Goal: Task Accomplishment & Management: Manage account settings

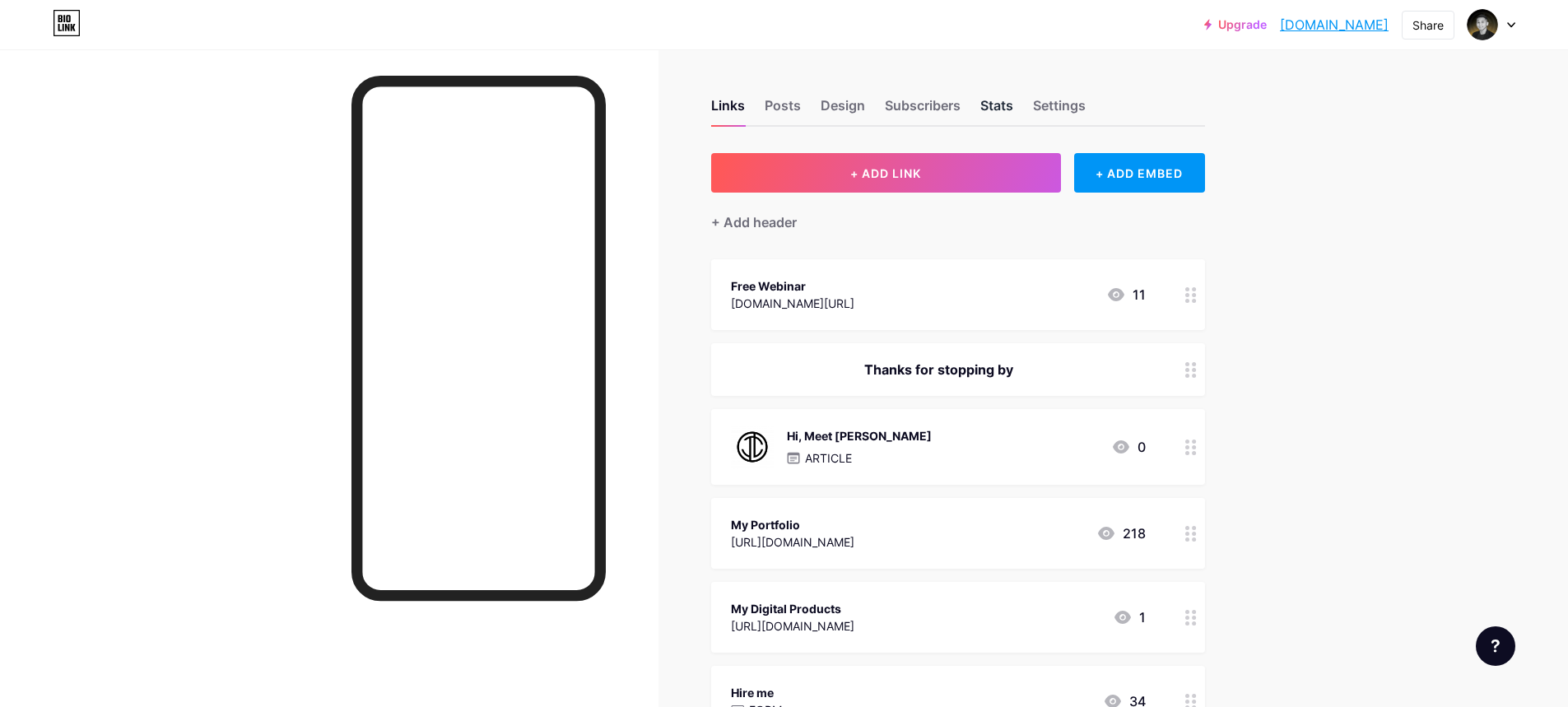
click at [995, 108] on div "Stats" at bounding box center [996, 110] width 33 height 30
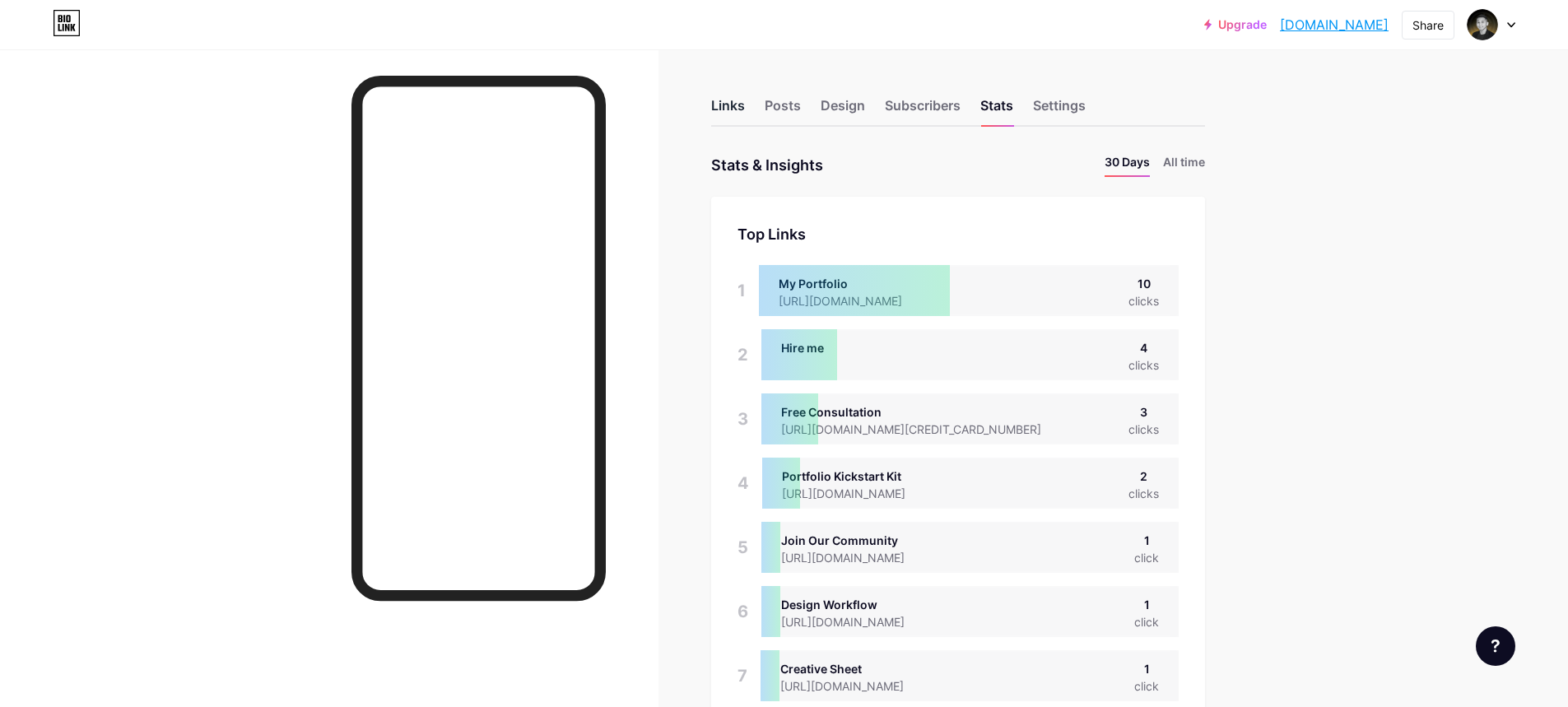
scroll to position [707, 1568]
click at [726, 108] on div "Links" at bounding box center [728, 110] width 34 height 30
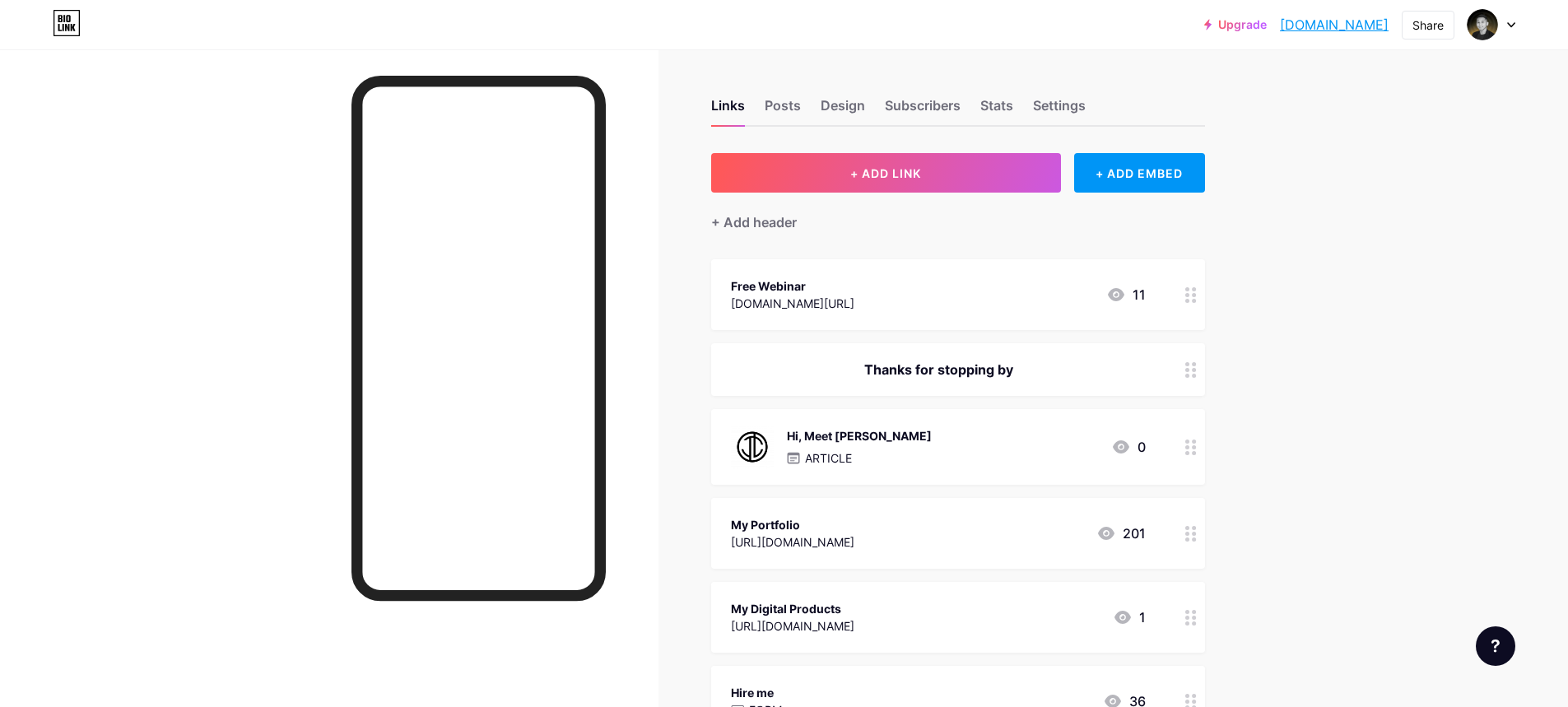
click at [978, 105] on div "Links Posts Design Subscribers Stats Settings" at bounding box center [958, 97] width 494 height 57
click at [982, 105] on div "Links Posts Design Subscribers Stats Settings" at bounding box center [958, 97] width 494 height 57
click at [986, 105] on div "Links Posts Design Subscribers Stats Settings" at bounding box center [958, 97] width 494 height 57
click at [998, 106] on div "Stats" at bounding box center [996, 110] width 33 height 30
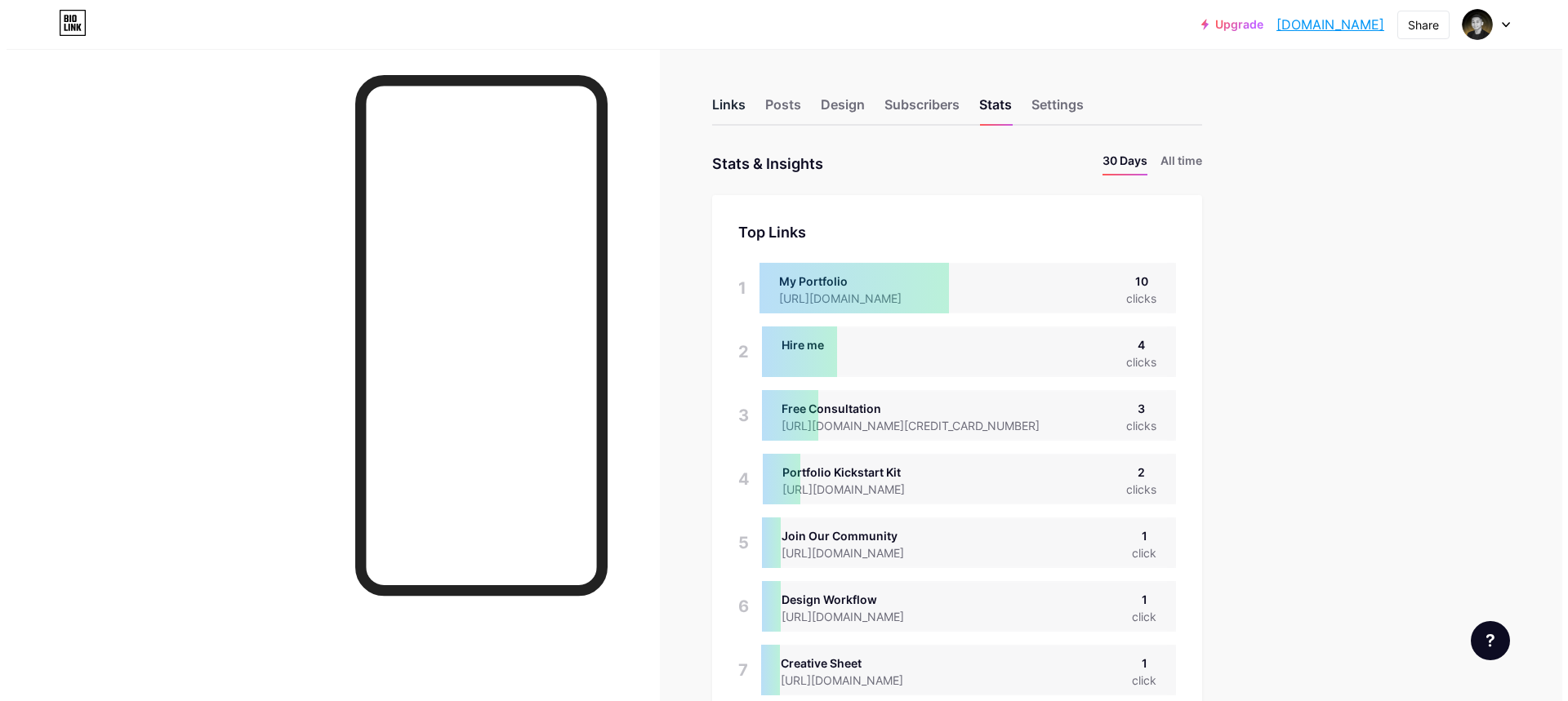
scroll to position [701, 1556]
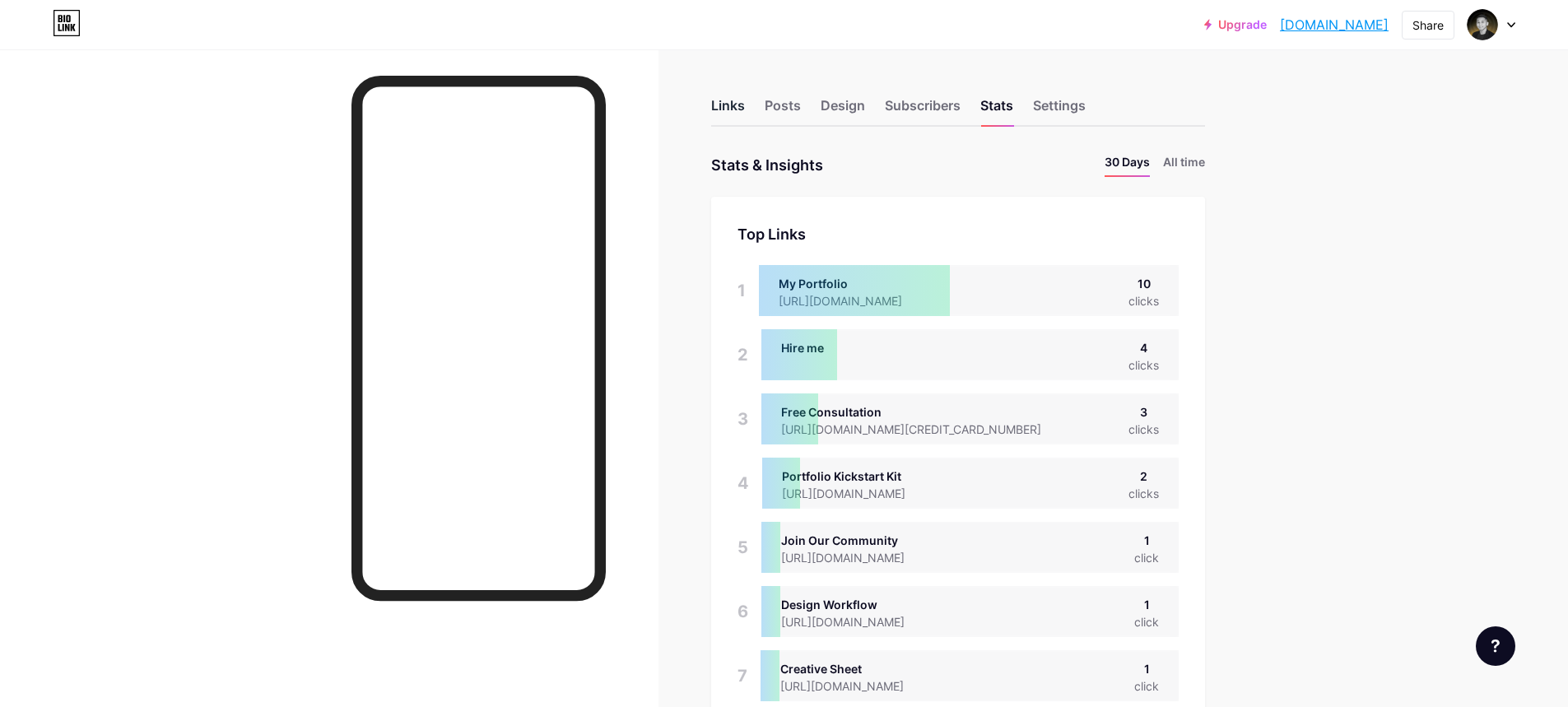
click at [735, 108] on div "Links" at bounding box center [728, 110] width 34 height 30
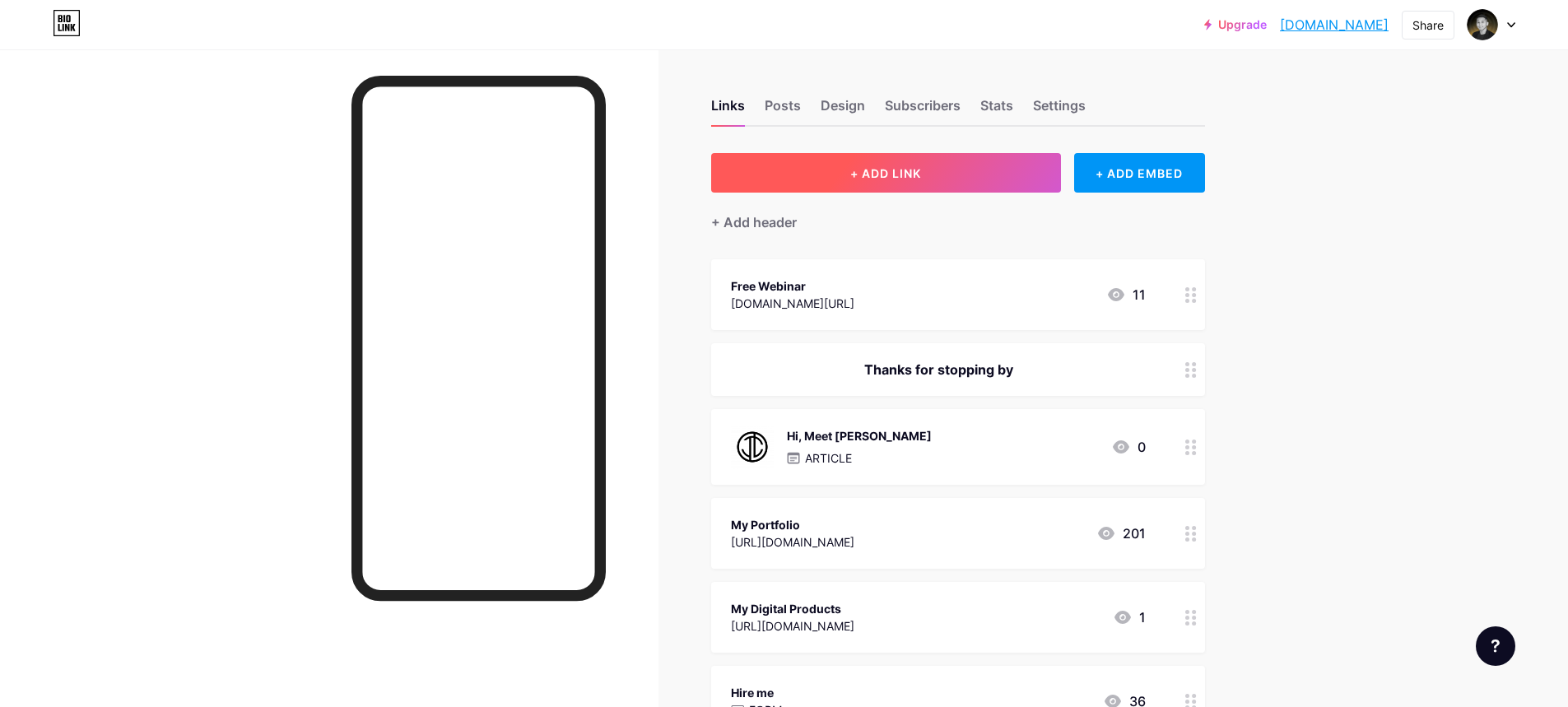
click at [913, 176] on span "+ ADD LINK" at bounding box center [885, 173] width 71 height 14
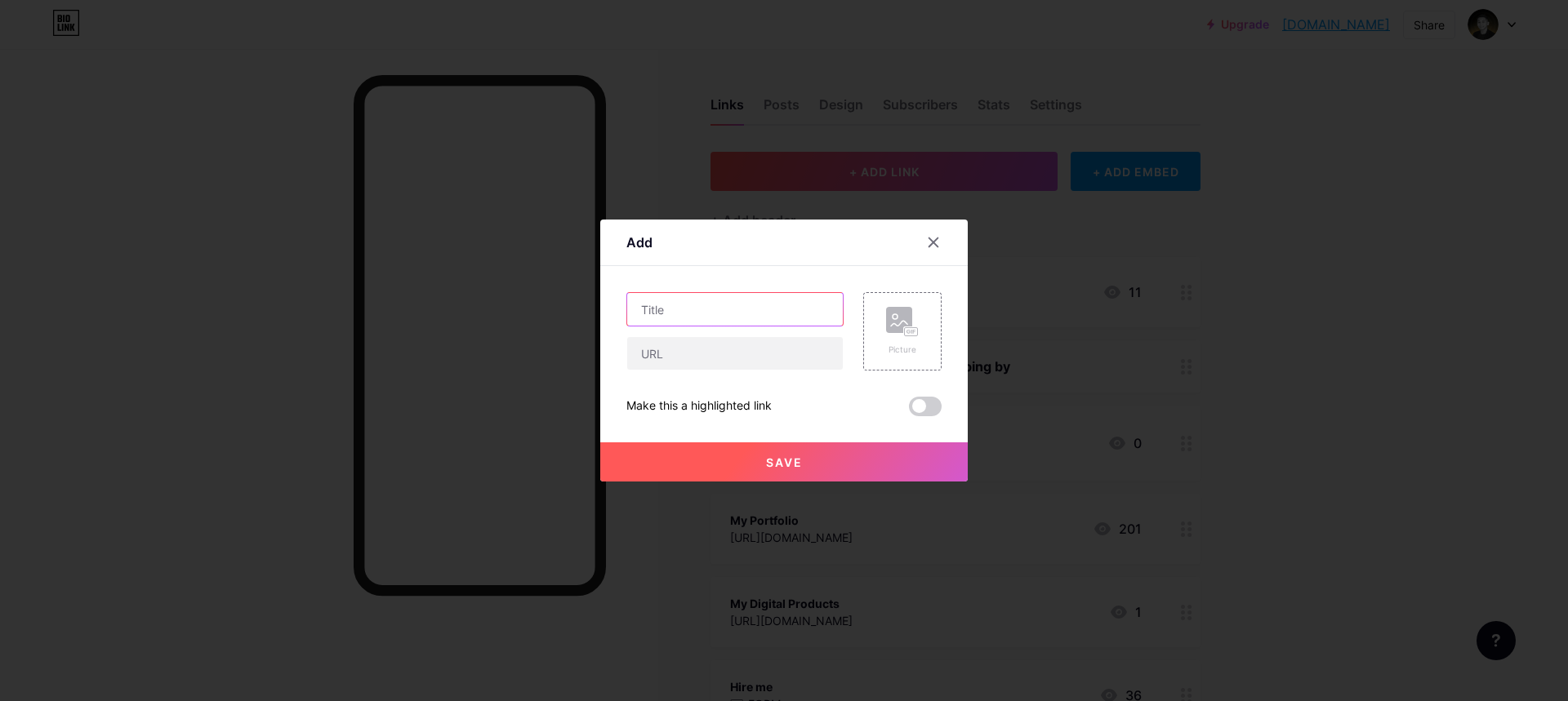
click at [761, 322] on input "text" at bounding box center [735, 309] width 216 height 33
paste input "[URL][DOMAIN_NAME]"
type input "[URL][DOMAIN_NAME]"
click at [726, 345] on input "text" at bounding box center [735, 353] width 216 height 33
paste input "[URL][DOMAIN_NAME]"
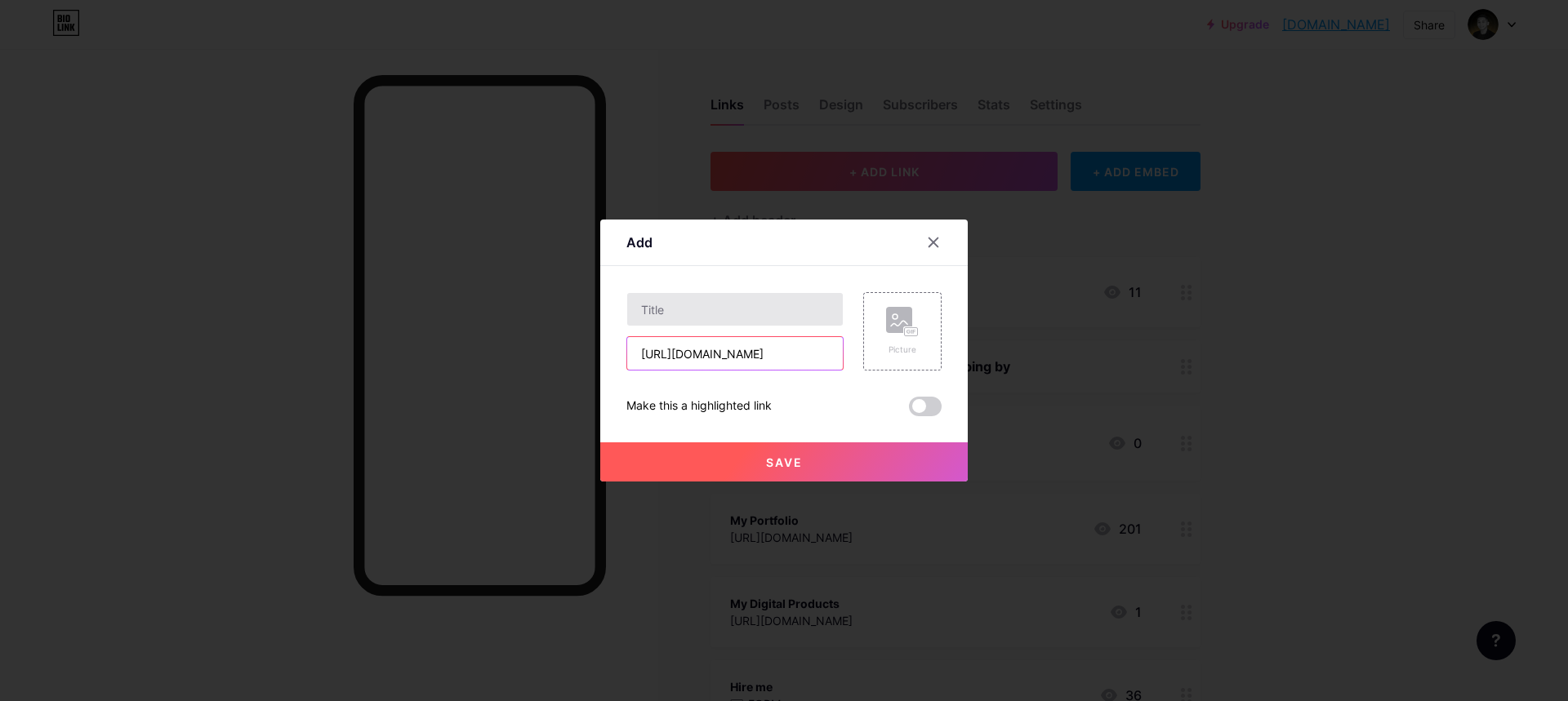
scroll to position [0, 94]
type input "[URL][DOMAIN_NAME]"
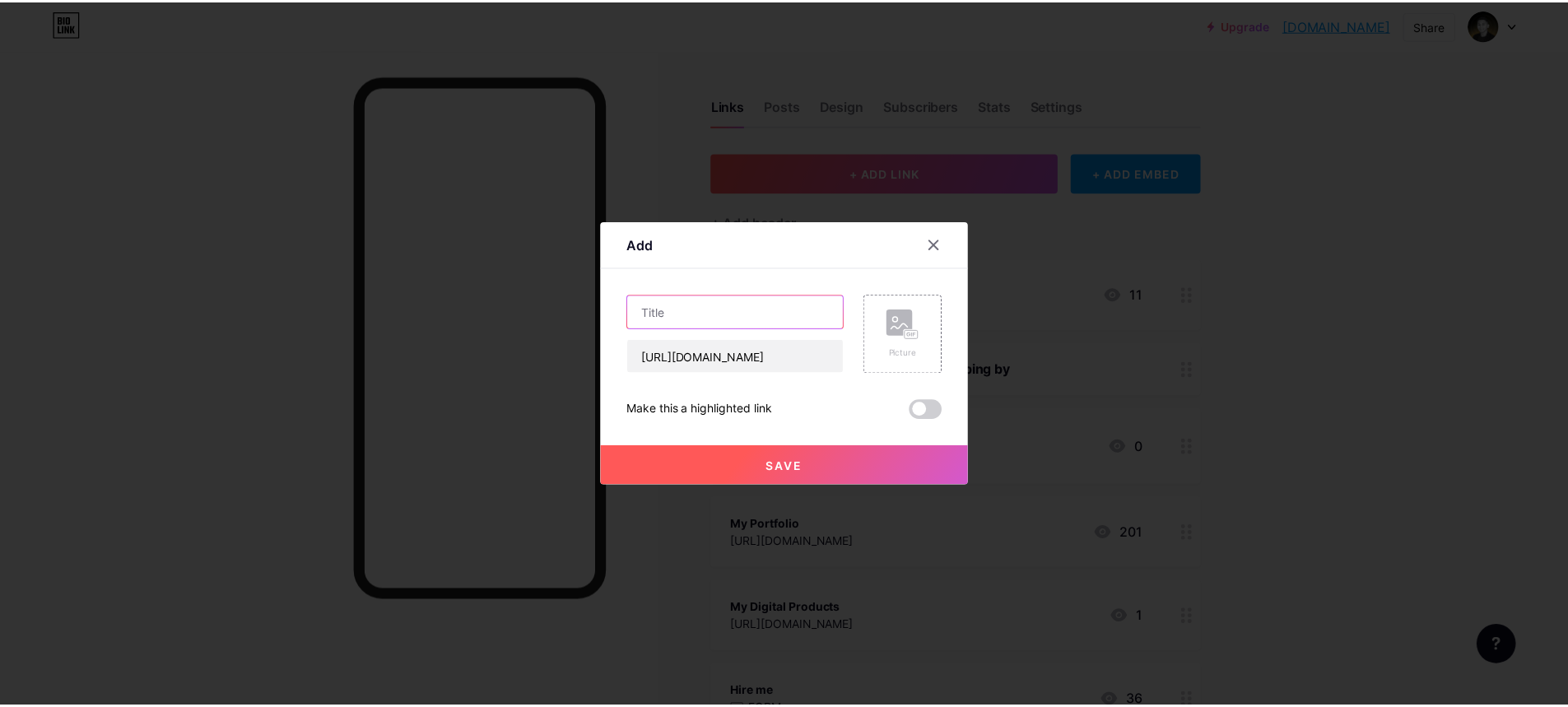
scroll to position [0, 0]
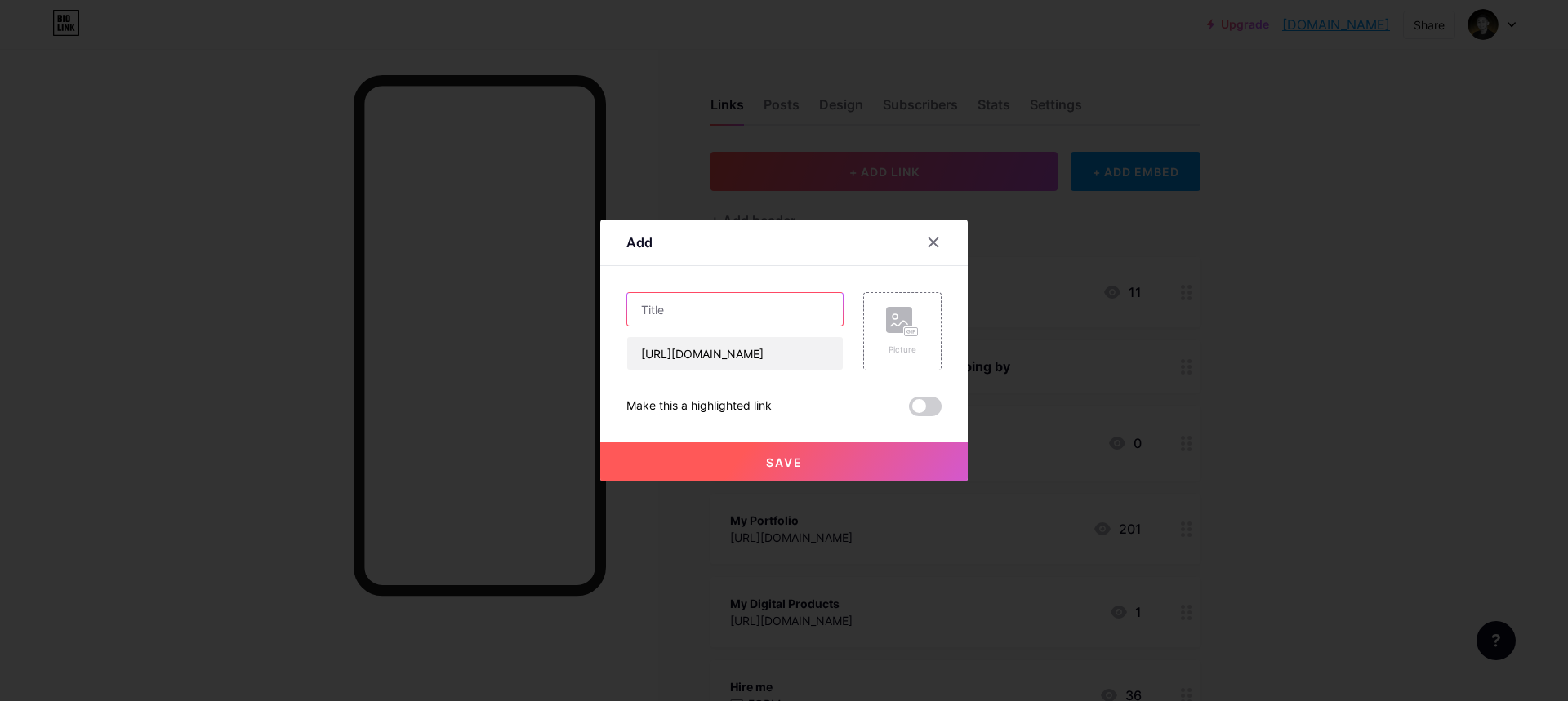
click at [740, 306] on input "text" at bounding box center [735, 309] width 216 height 33
type input "Creative Direction"
click at [785, 466] on span "Save" at bounding box center [784, 462] width 36 height 14
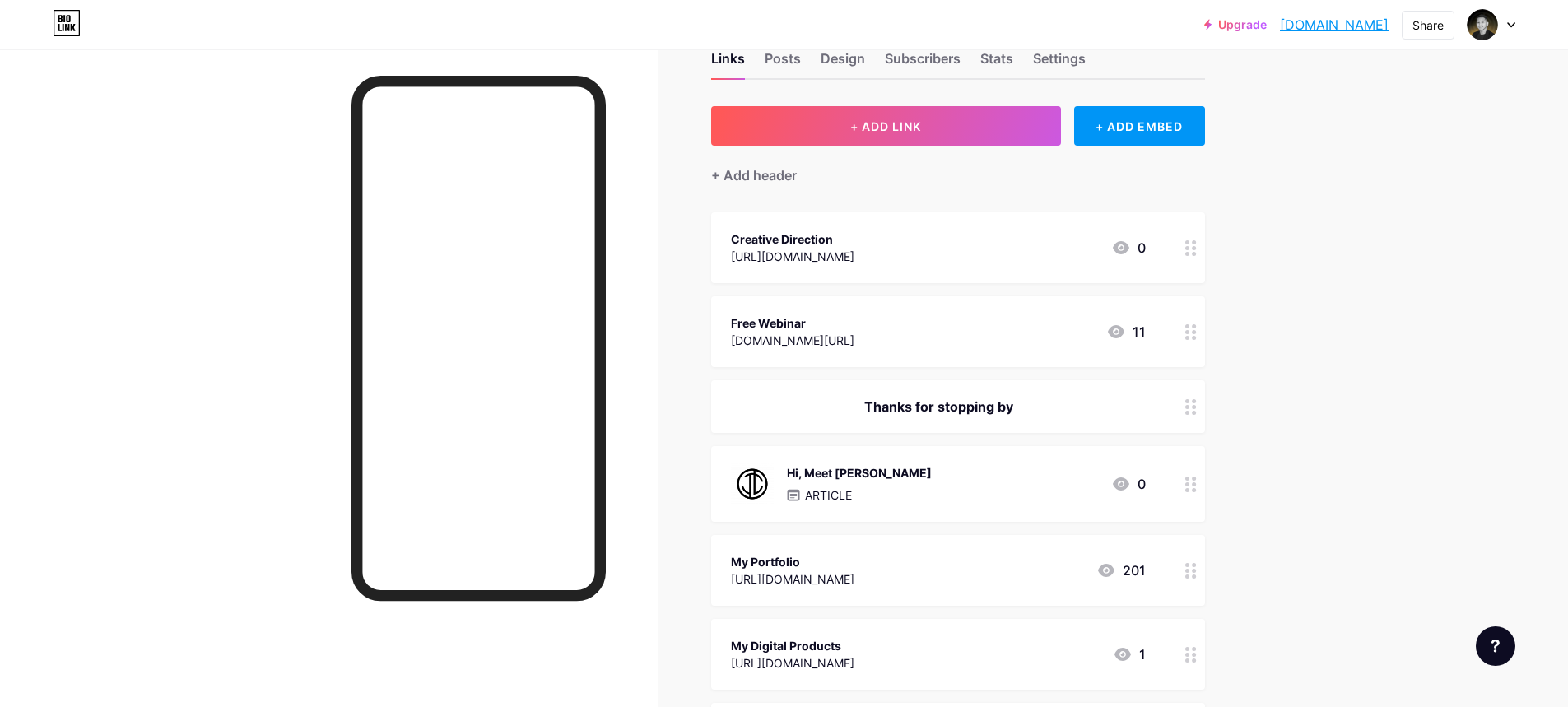
scroll to position [165, 0]
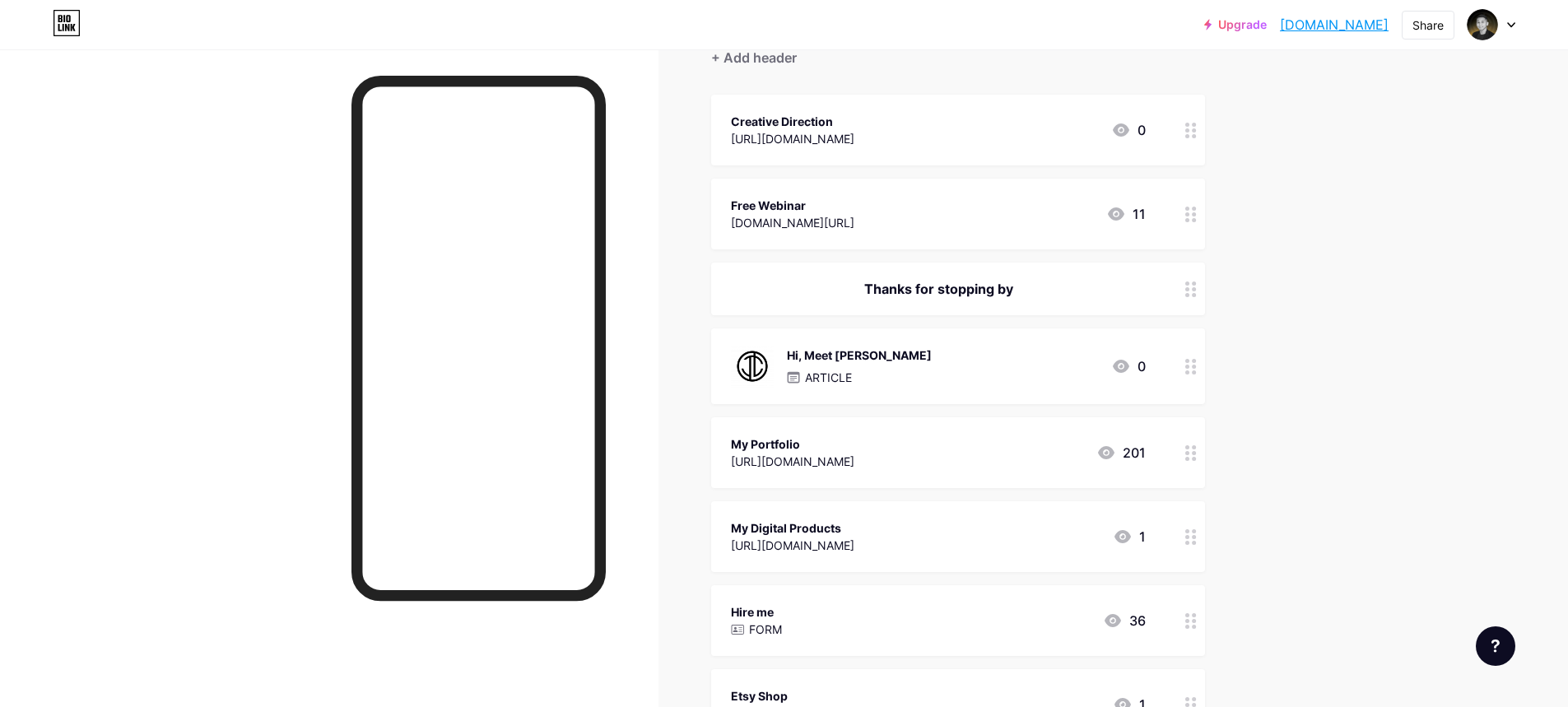
drag, startPoint x: 773, startPoint y: 617, endPoint x: 783, endPoint y: 167, distance: 450.1
click at [1196, 625] on circle at bounding box center [1193, 627] width 4 height 4
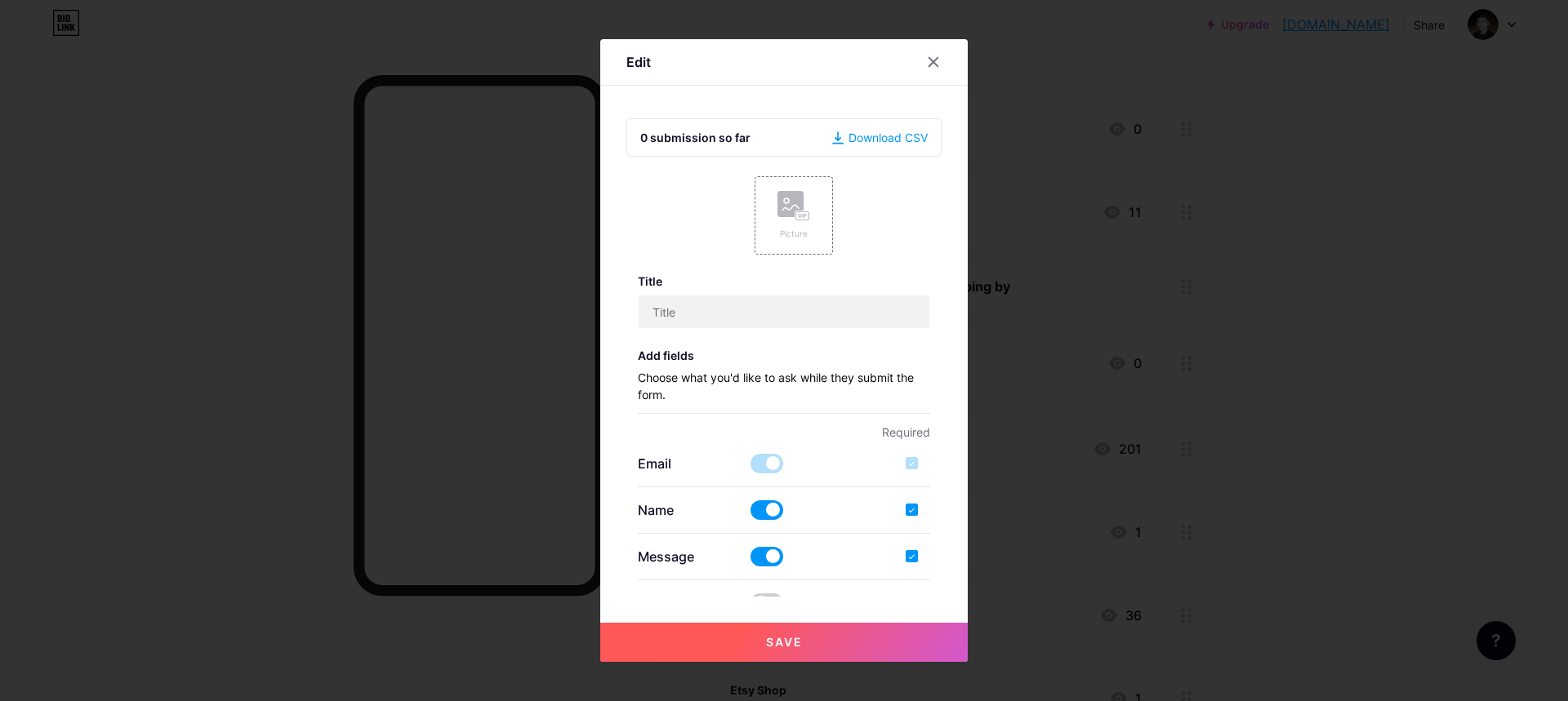
type input "Hire me"
checkbox input "true"
type textarea "Thank you for reaching out we will contact you shortly. 🥰"
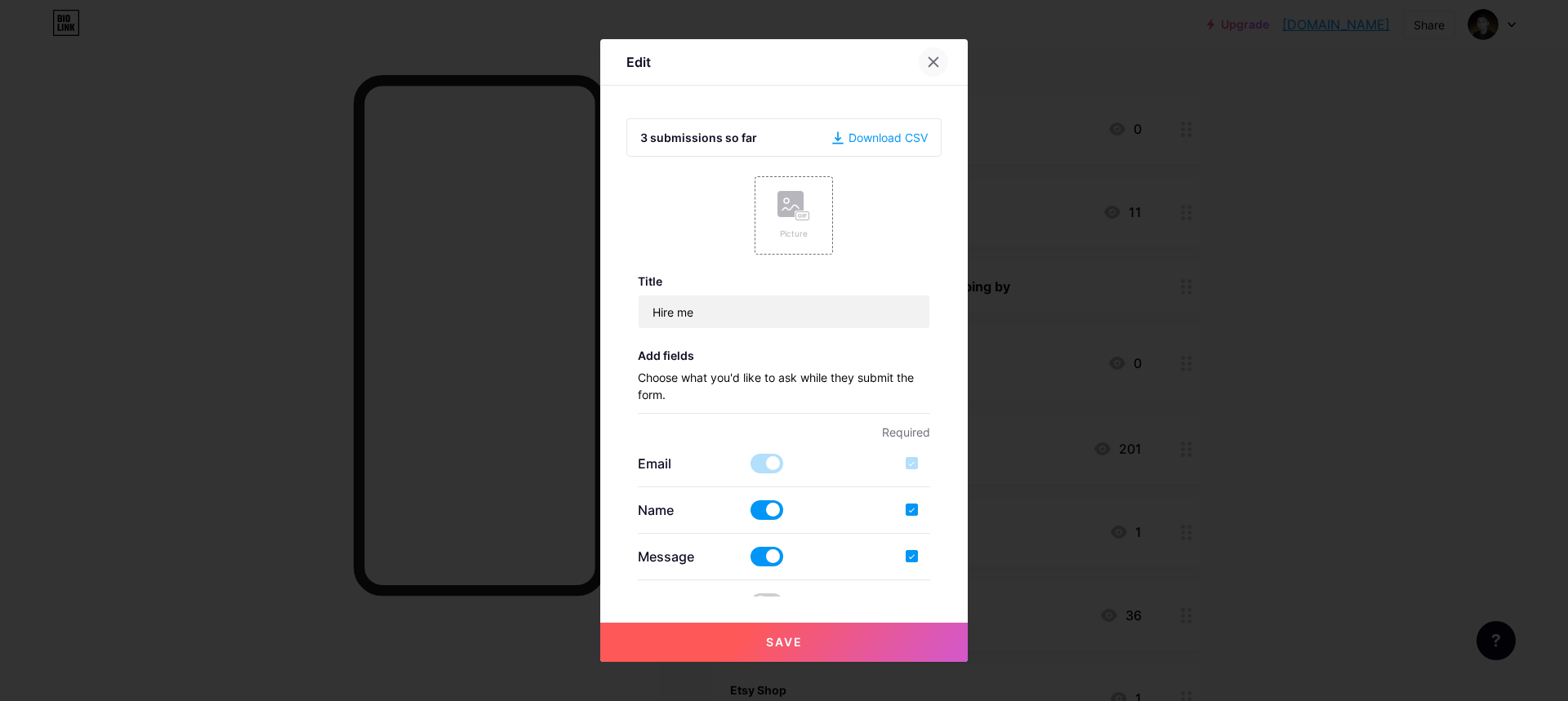
click at [934, 60] on icon at bounding box center [934, 62] width 9 height 9
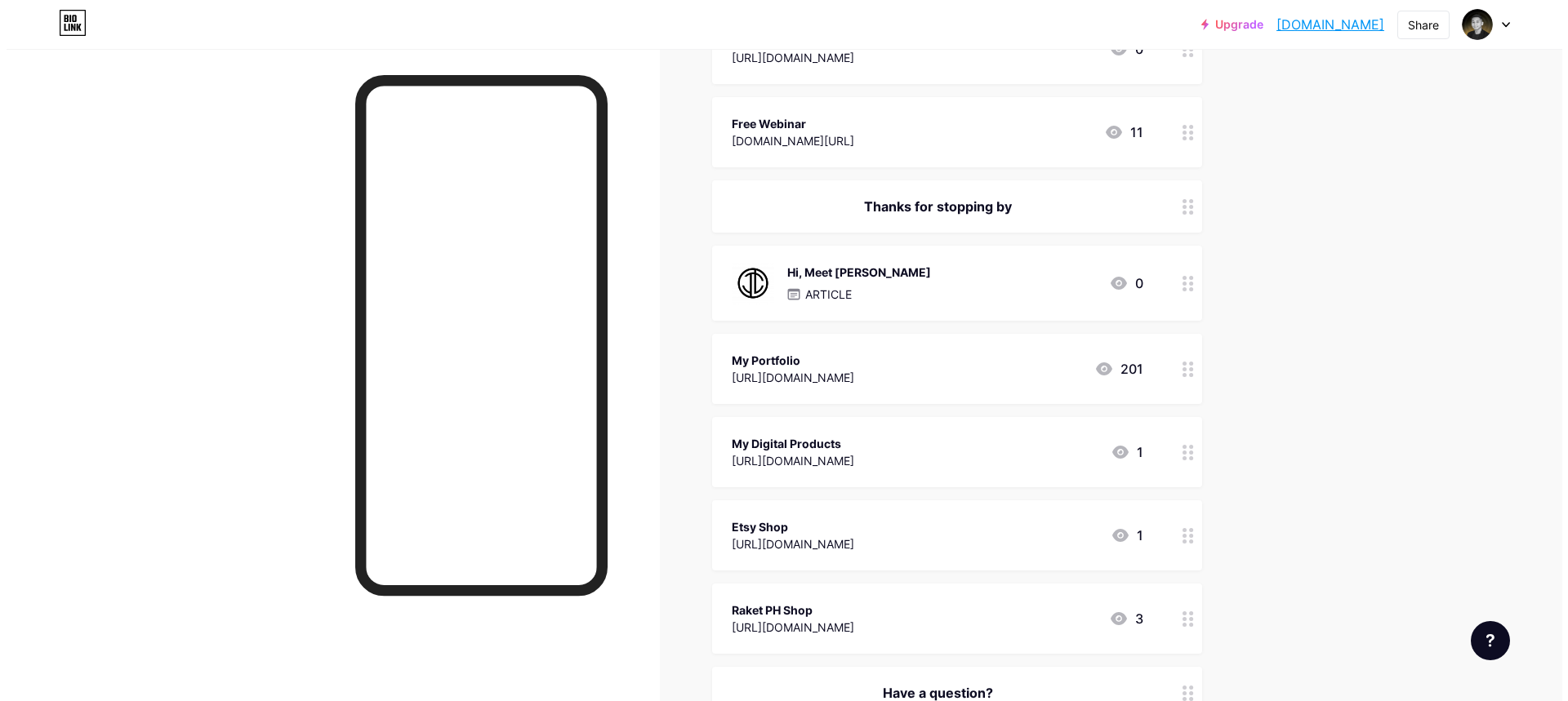
scroll to position [243, 0]
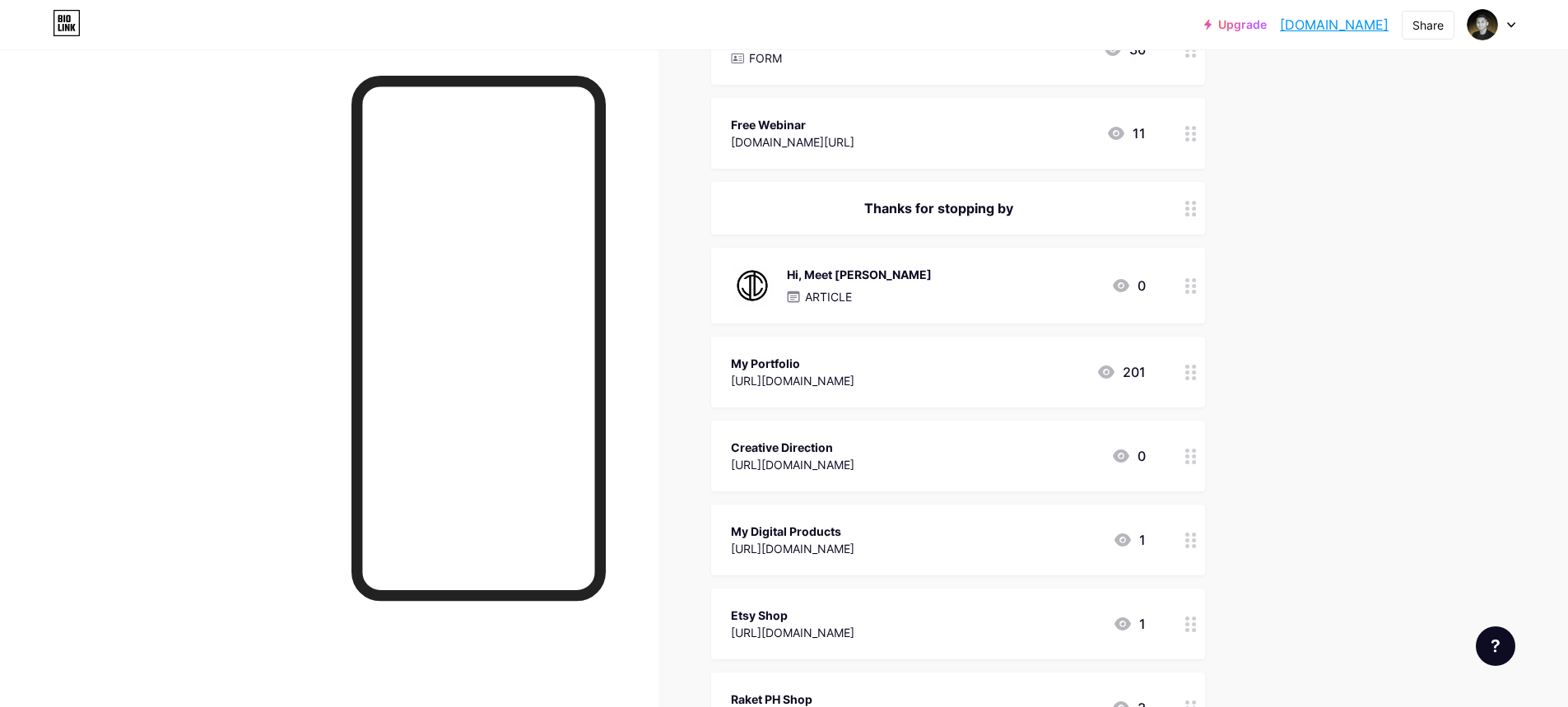
click at [1196, 288] on icon at bounding box center [1190, 286] width 11 height 15
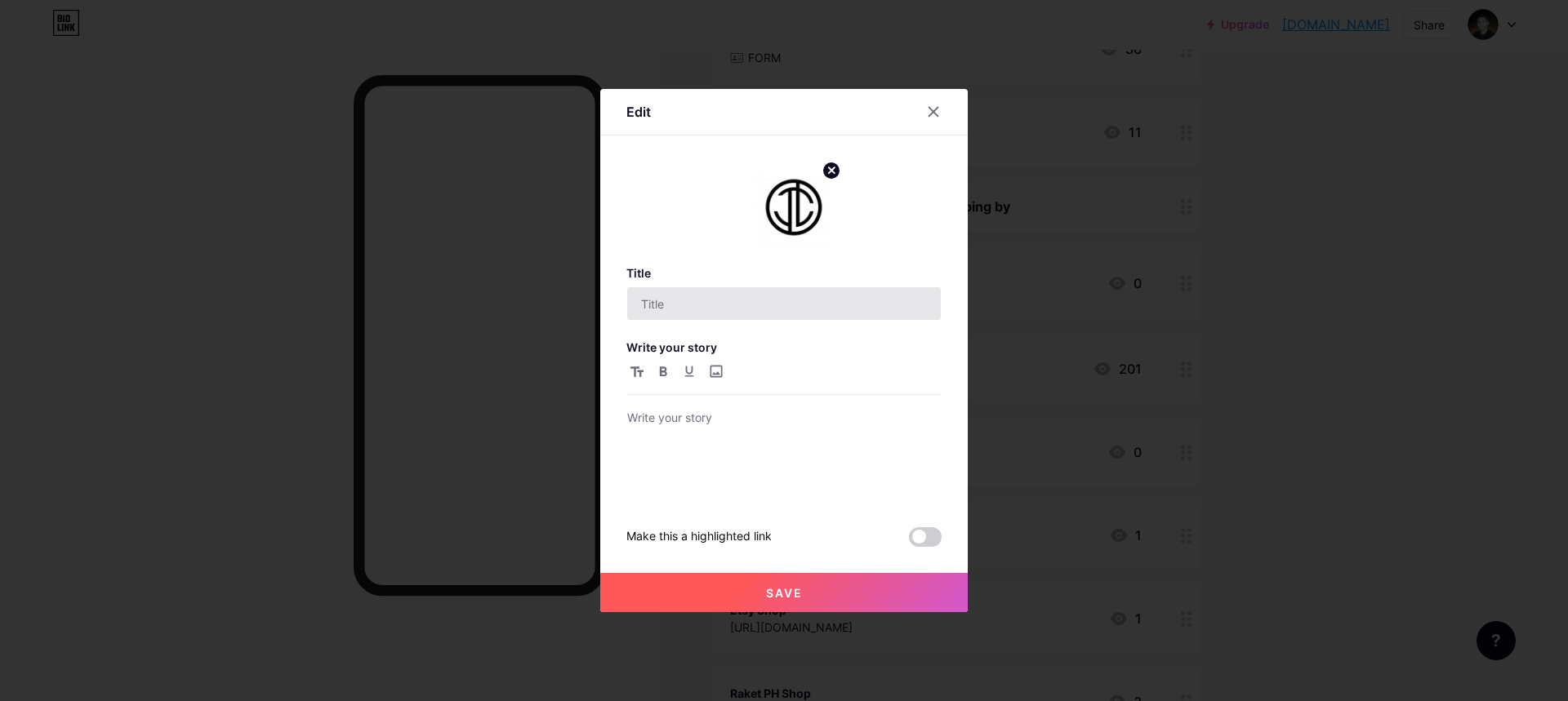
type input "Hi, Meet [PERSON_NAME]"
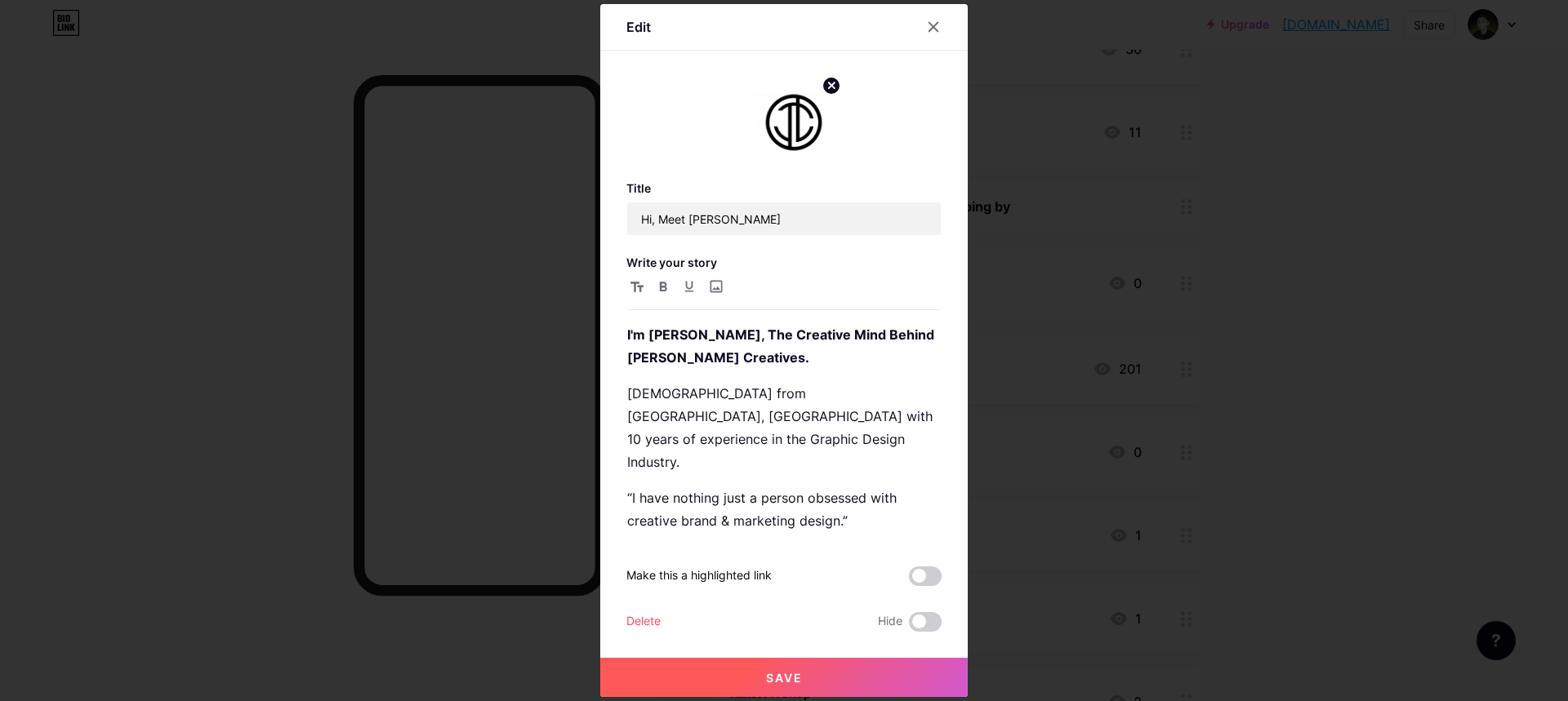
click at [832, 85] on icon at bounding box center [832, 85] width 6 height 6
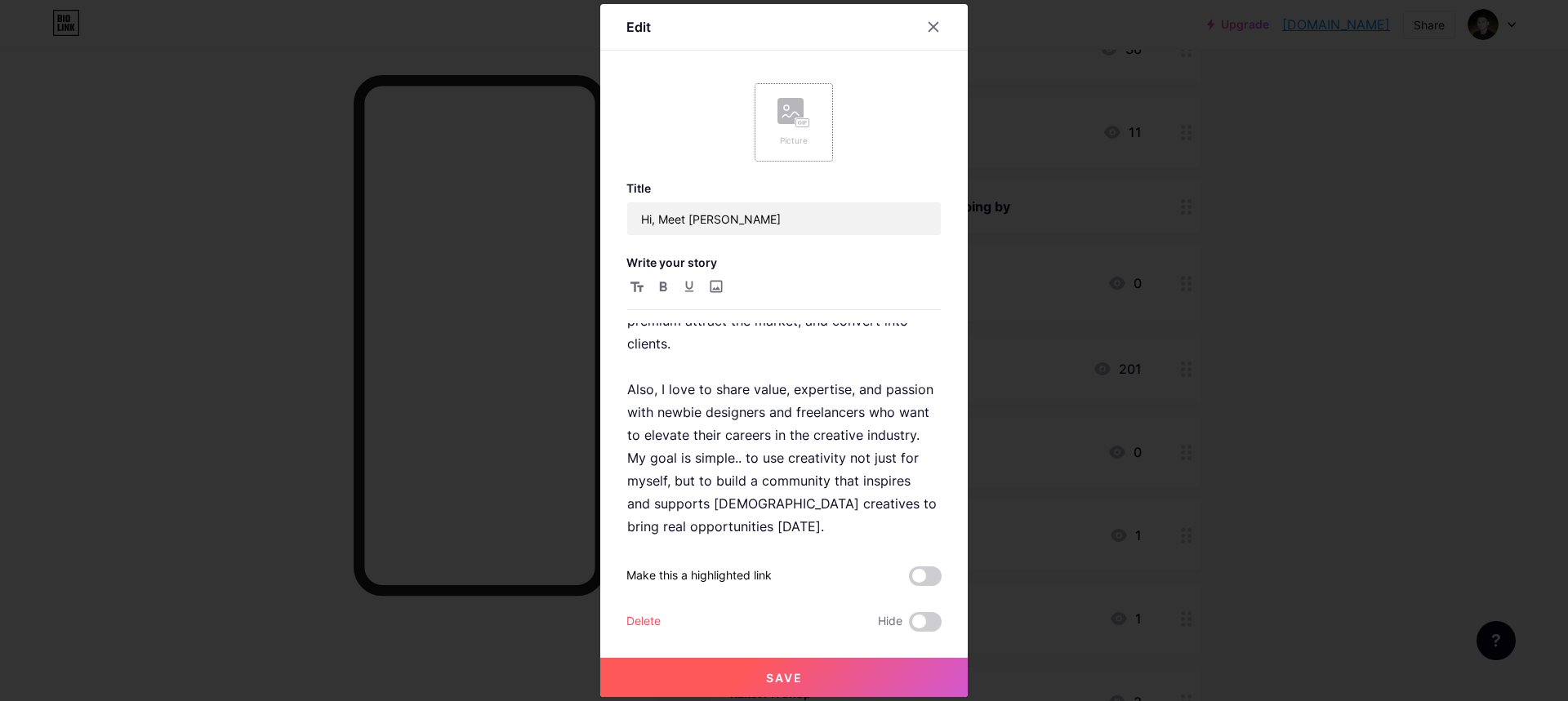
scroll to position [329, 0]
click at [887, 434] on p "Like others, I also struggled with freelancing and getting a full-time job befo…" at bounding box center [784, 377] width 313 height 320
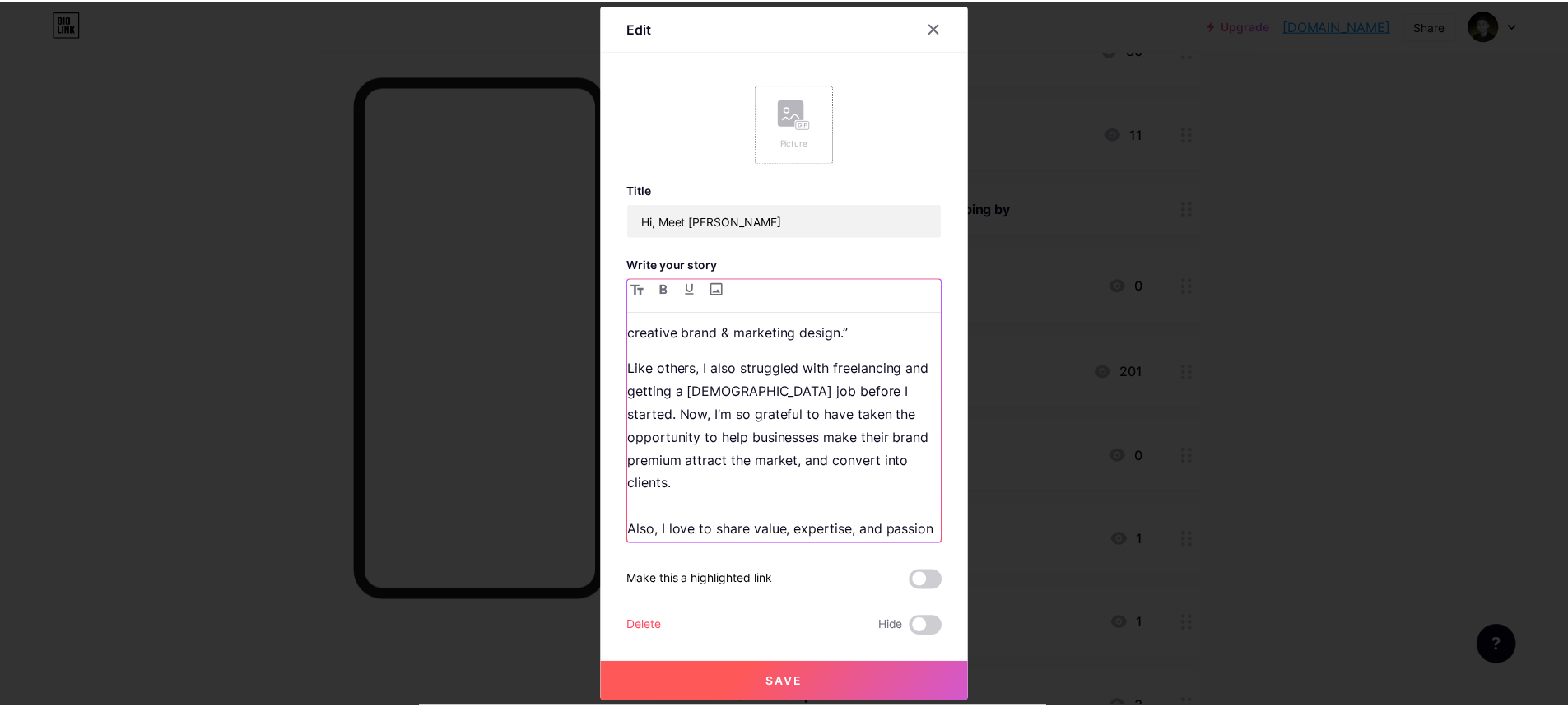
scroll to position [190, 0]
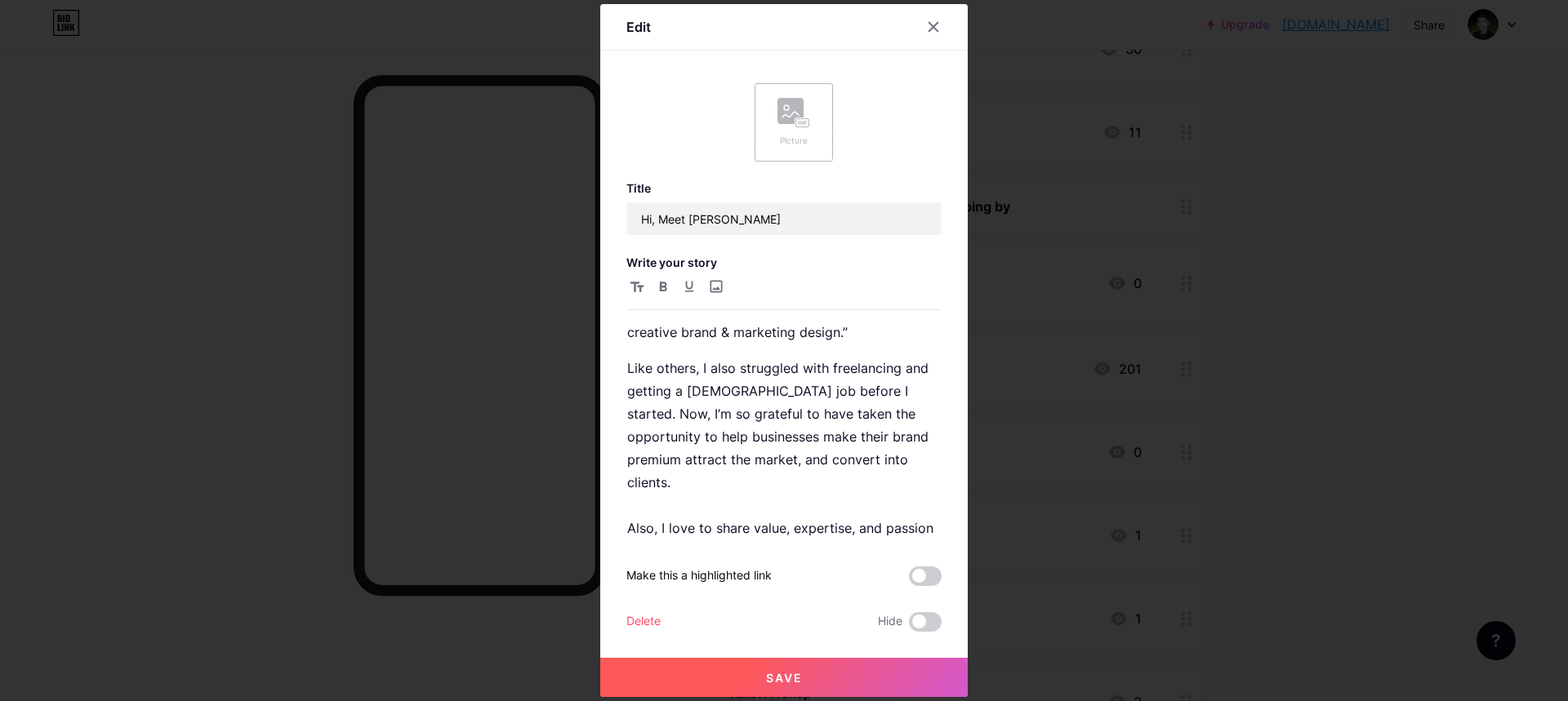
click at [793, 683] on span "Save" at bounding box center [784, 678] width 36 height 14
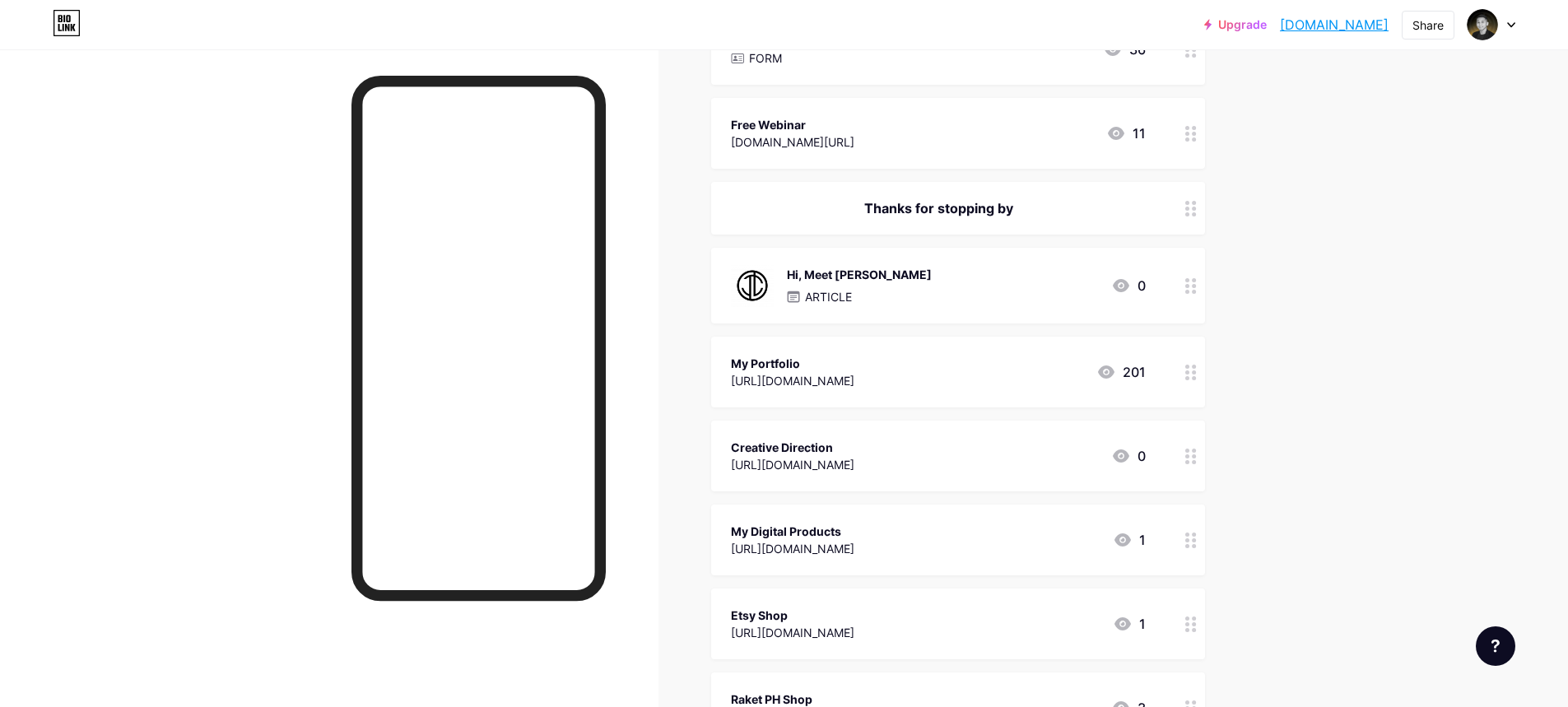
click at [1195, 283] on icon at bounding box center [1190, 286] width 11 height 15
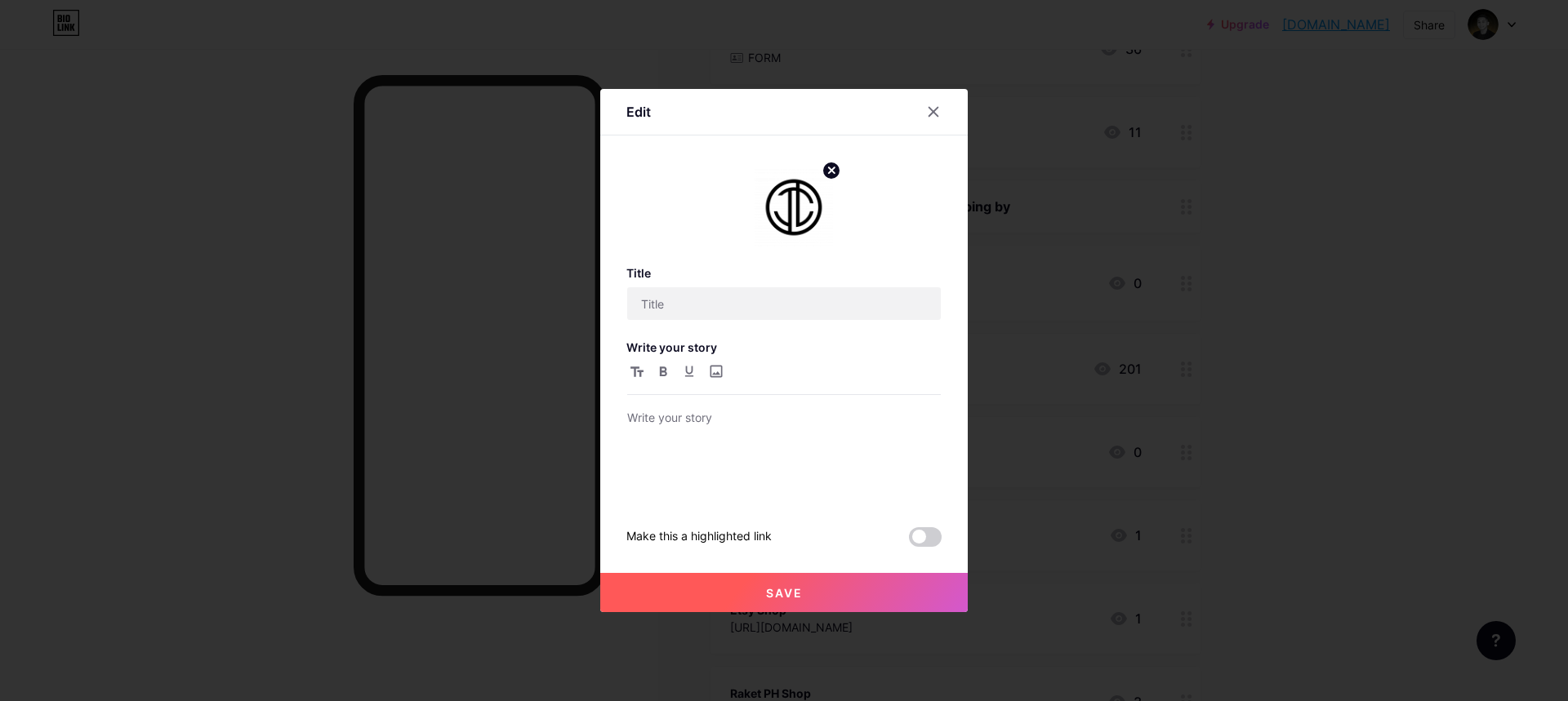
type input "Hi, Meet [PERSON_NAME]"
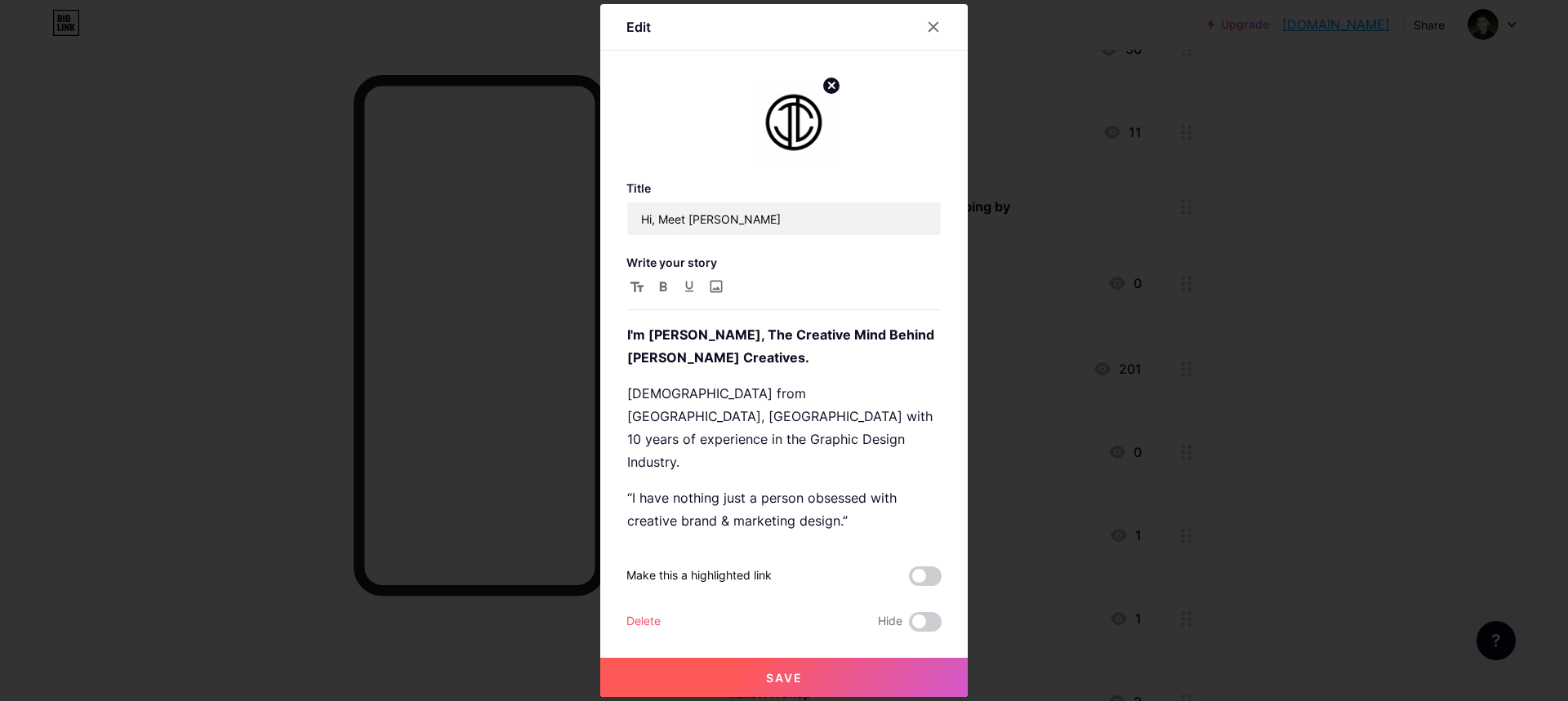
click at [828, 80] on circle at bounding box center [831, 86] width 18 height 18
click at [787, 682] on span "Save" at bounding box center [784, 678] width 36 height 14
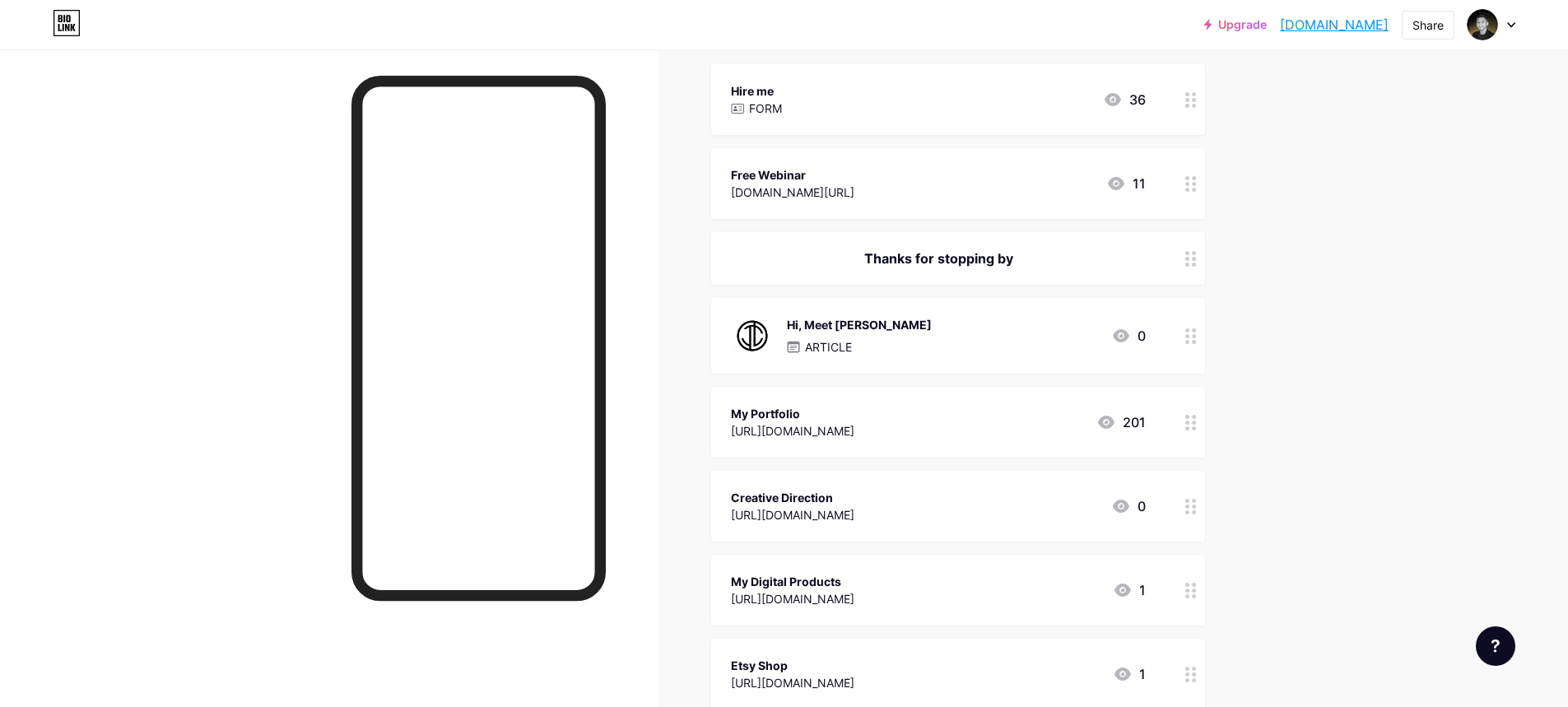
scroll to position [0, 0]
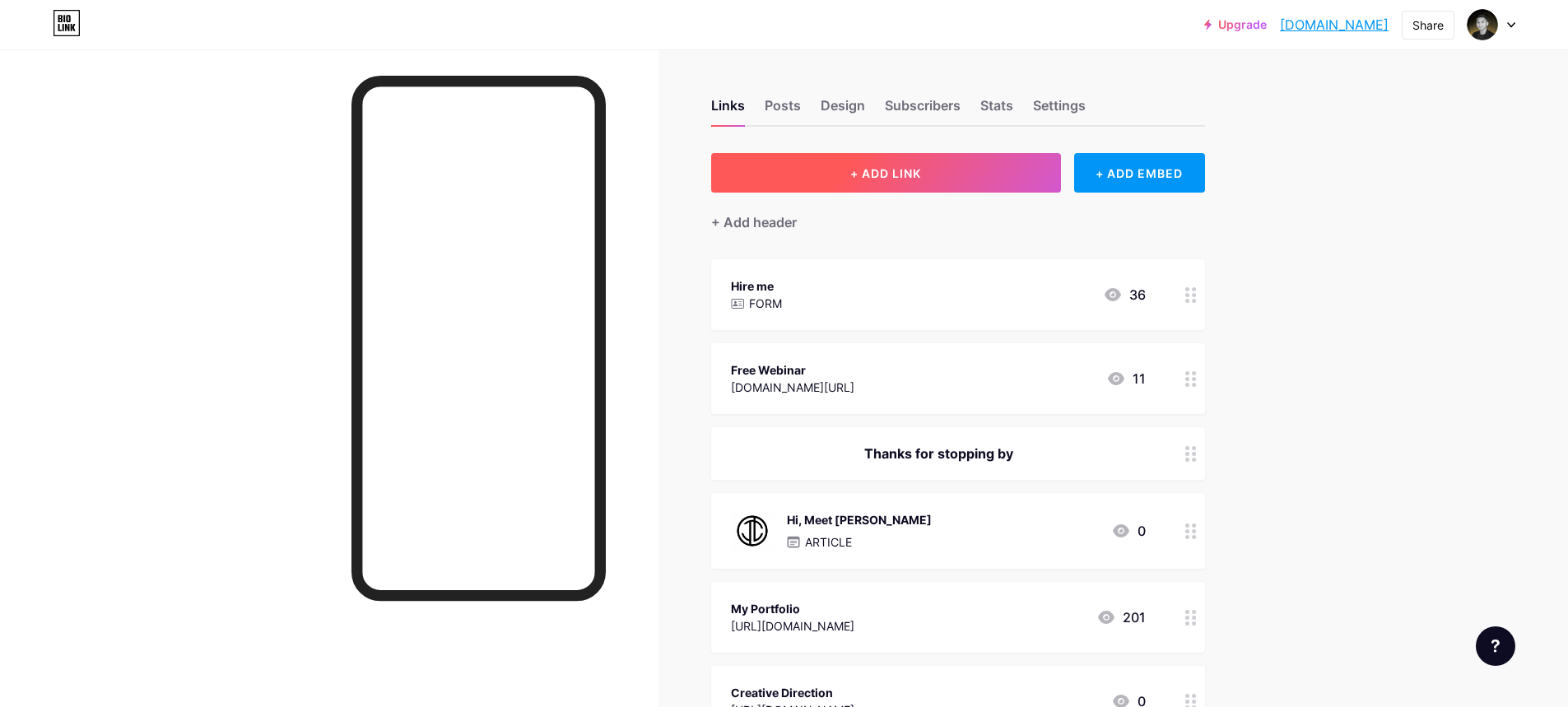
click at [883, 167] on span "+ ADD LINK" at bounding box center [885, 173] width 71 height 14
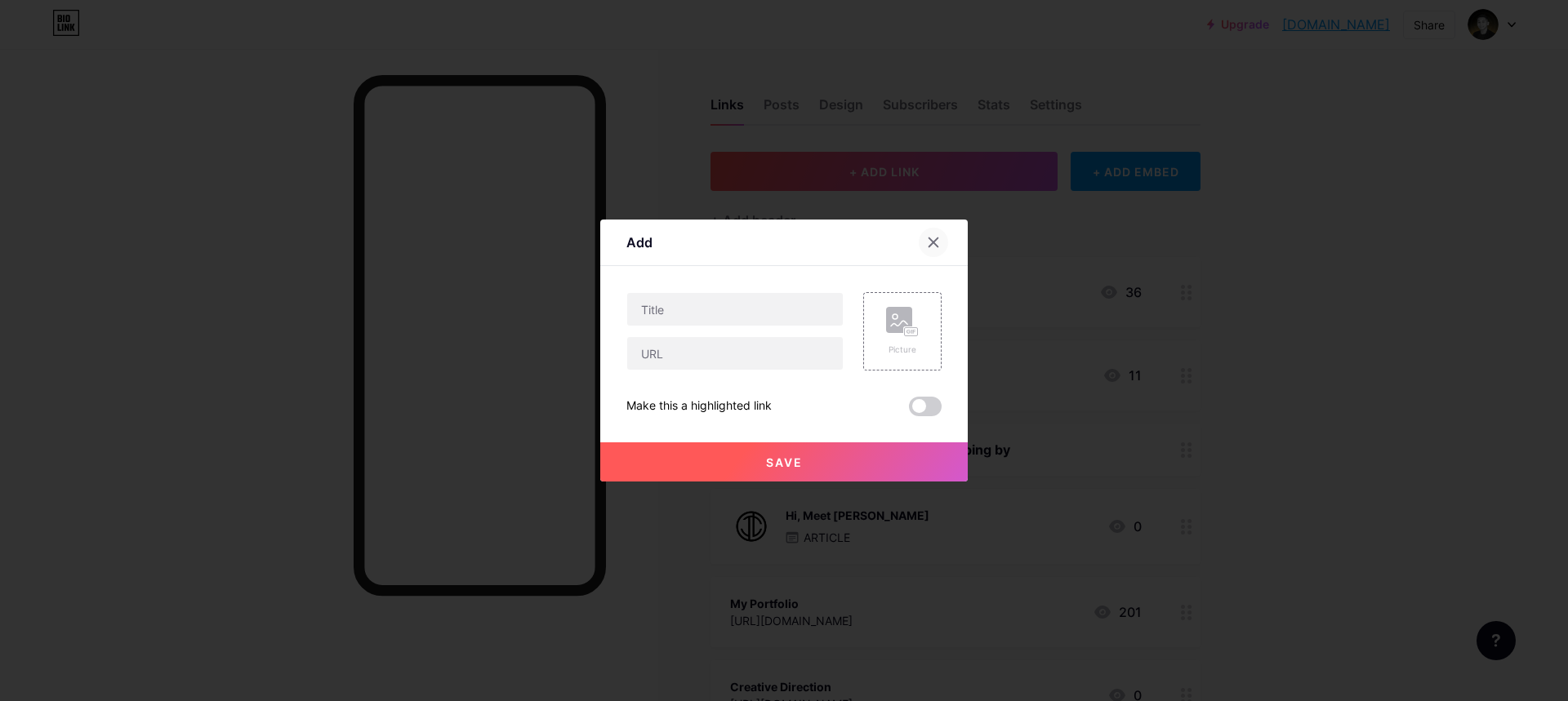
click at [934, 237] on icon at bounding box center [933, 242] width 13 height 13
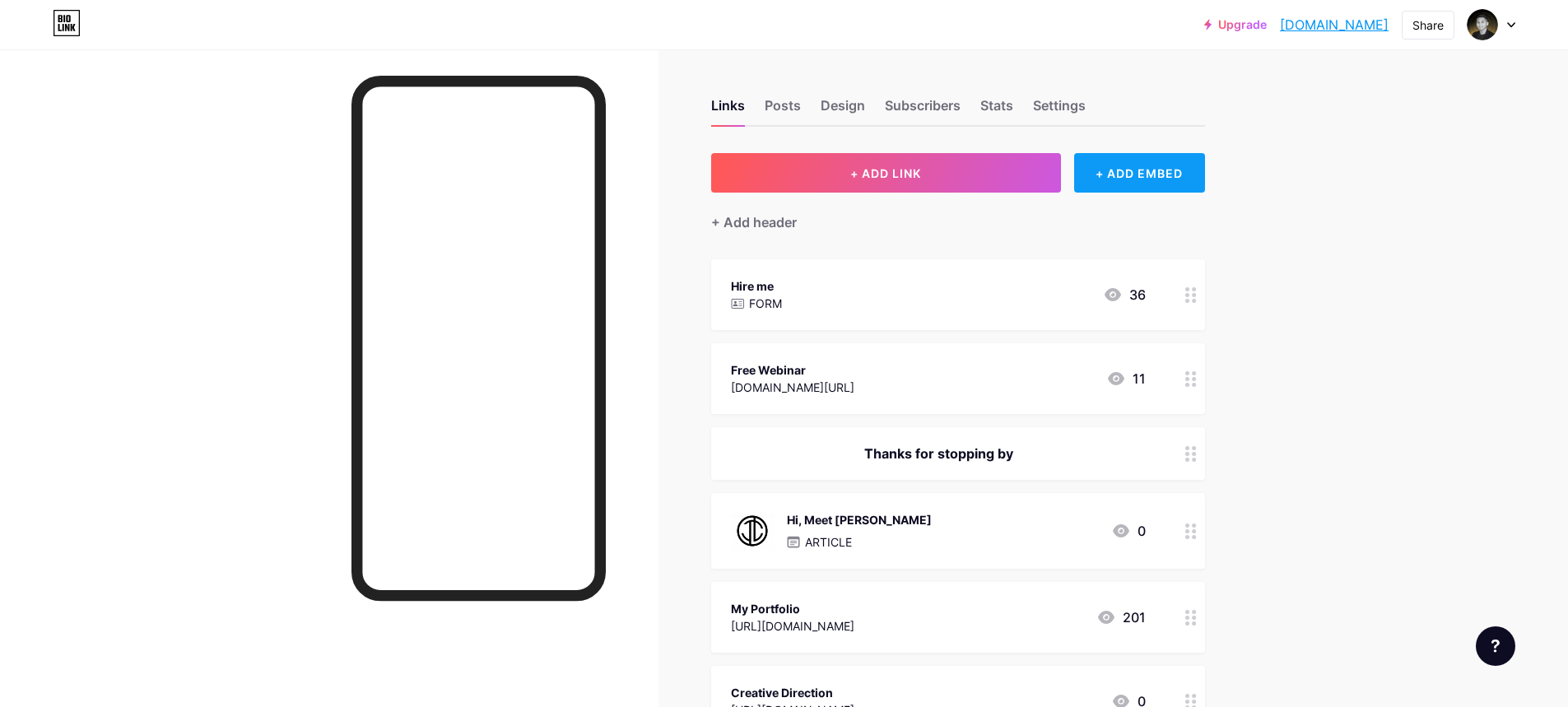
click at [1105, 184] on div "+ ADD EMBED" at bounding box center [1139, 172] width 131 height 39
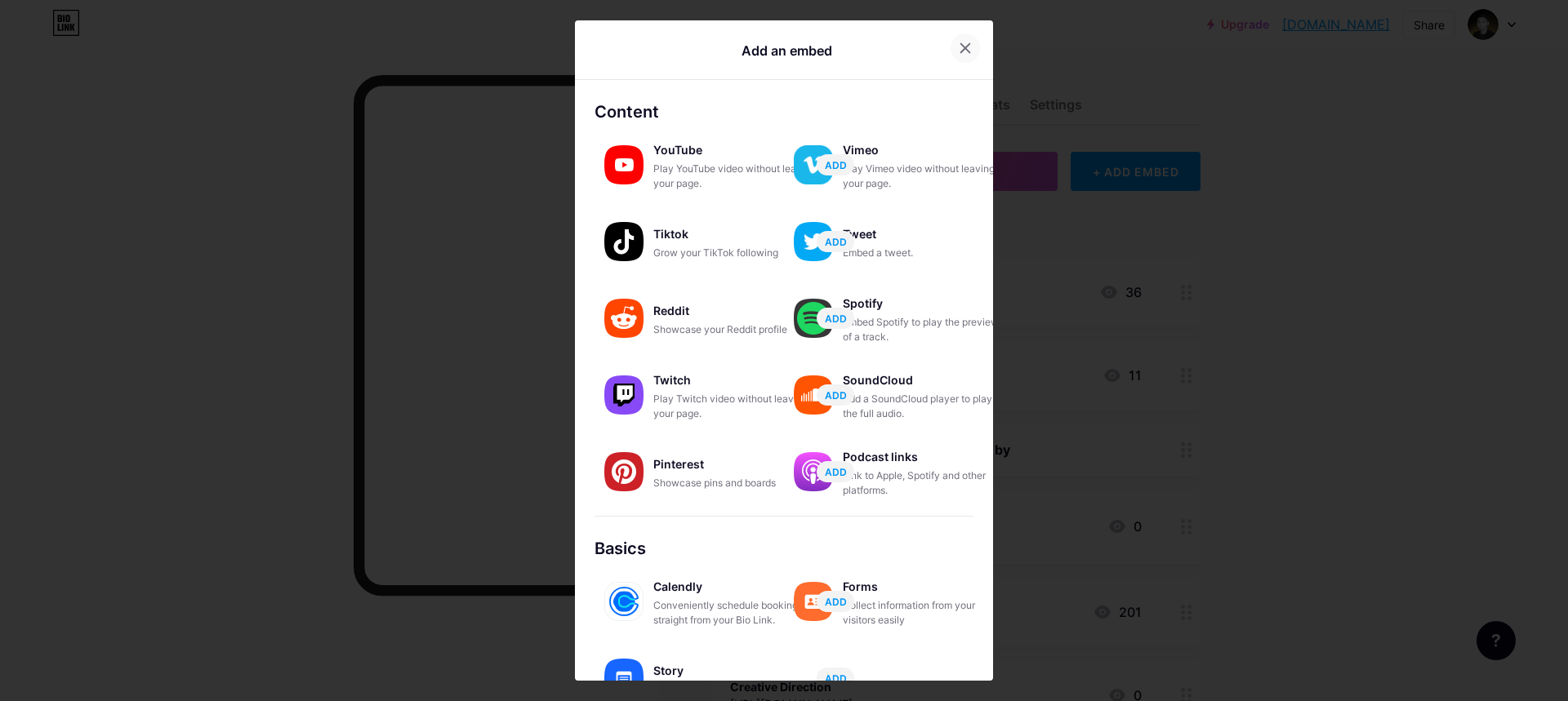
click at [959, 50] on icon at bounding box center [965, 47] width 13 height 13
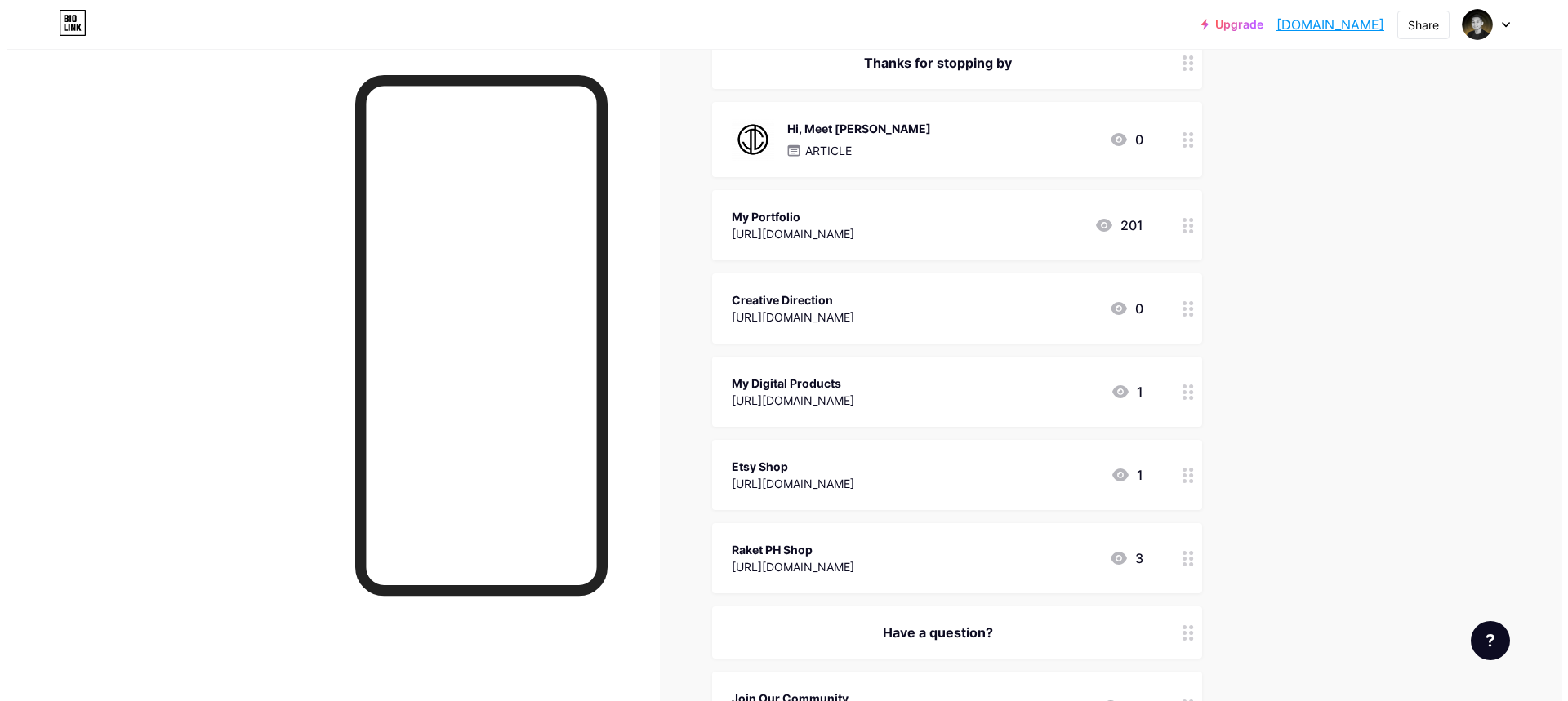
scroll to position [351, 0]
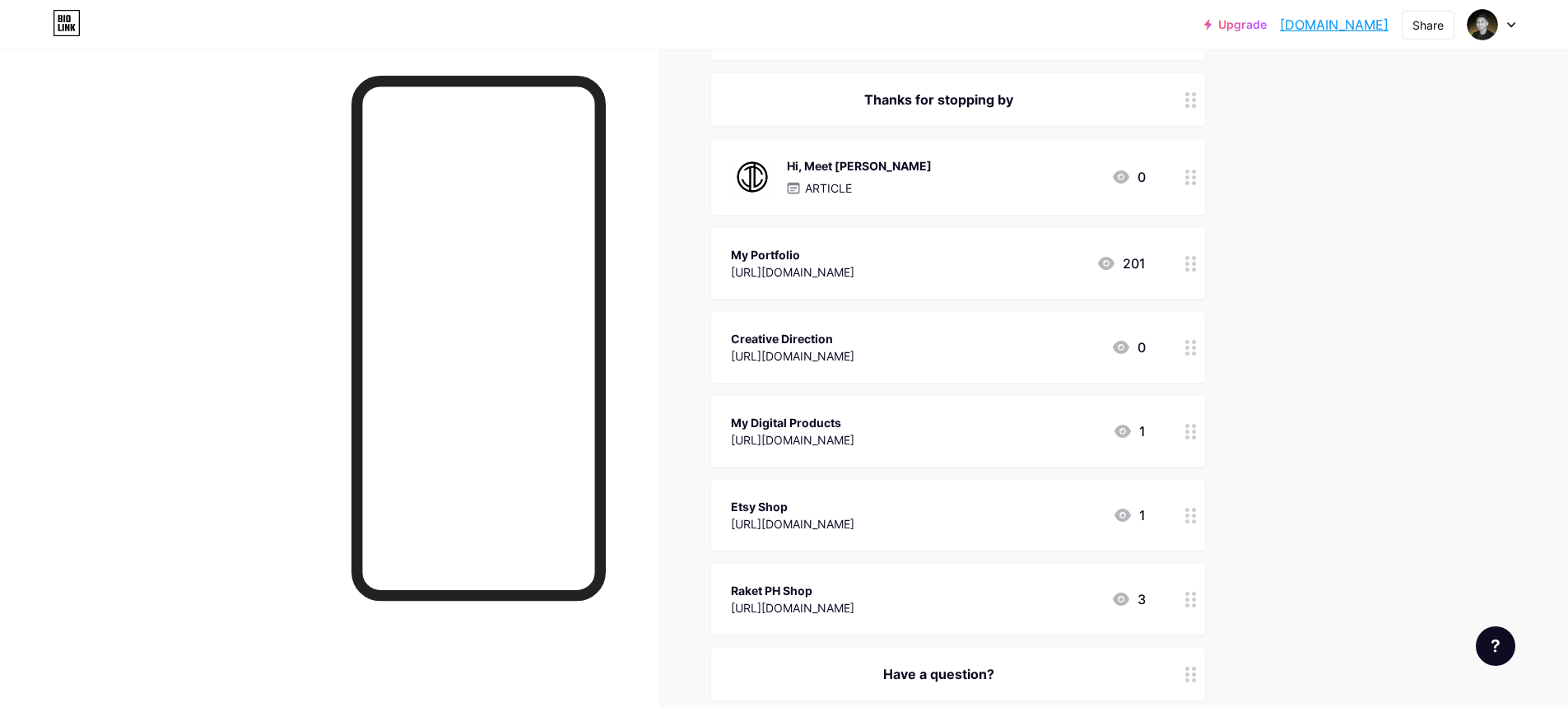
click at [1203, 352] on div at bounding box center [1191, 347] width 28 height 71
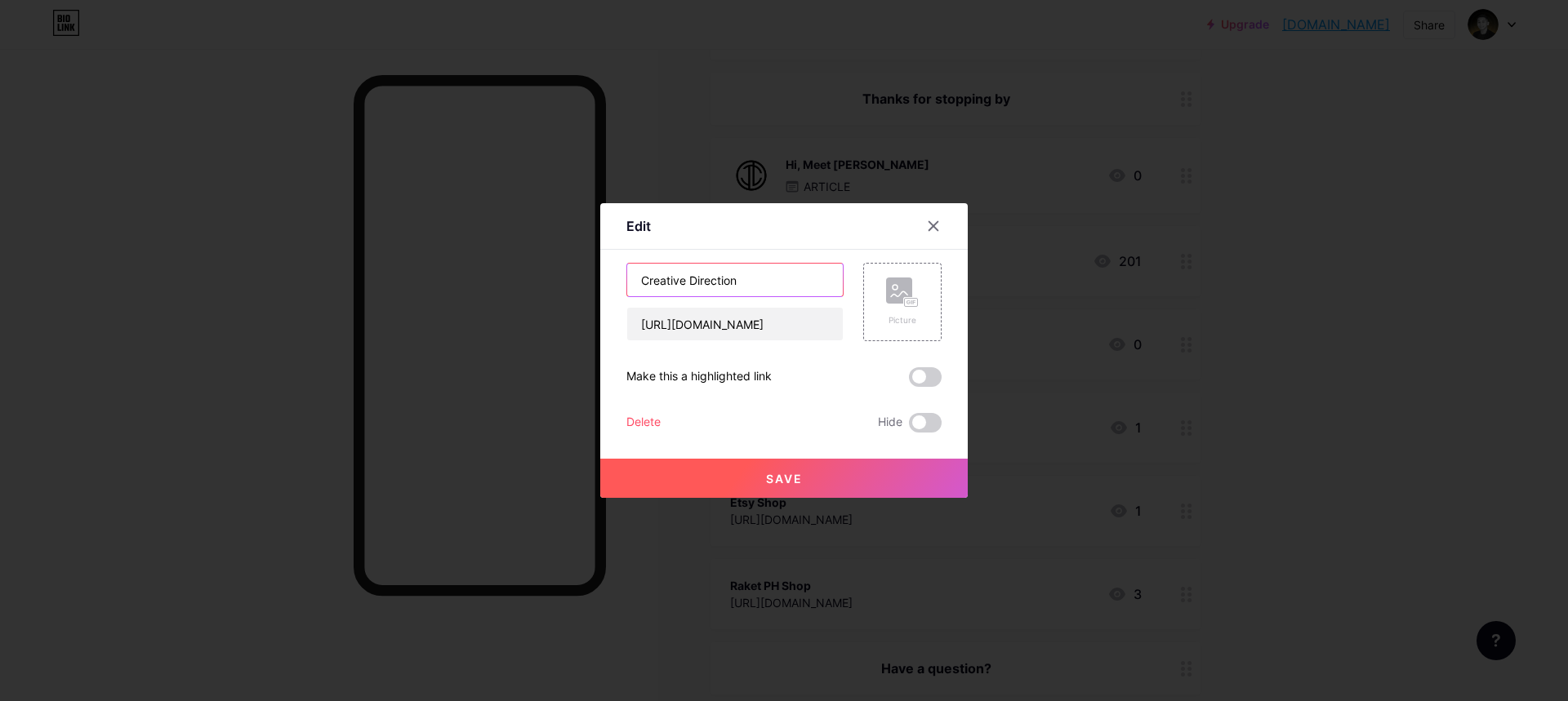
drag, startPoint x: 767, startPoint y: 288, endPoint x: 511, endPoint y: 288, distance: 256.0
click at [511, 288] on div "Edit Content YouTube Play YouTube video without leaving your page. ADD Vimeo Pl…" at bounding box center [784, 350] width 1568 height 701
type input "Brand Strategy"
click at [807, 477] on button "Save" at bounding box center [784, 478] width 368 height 39
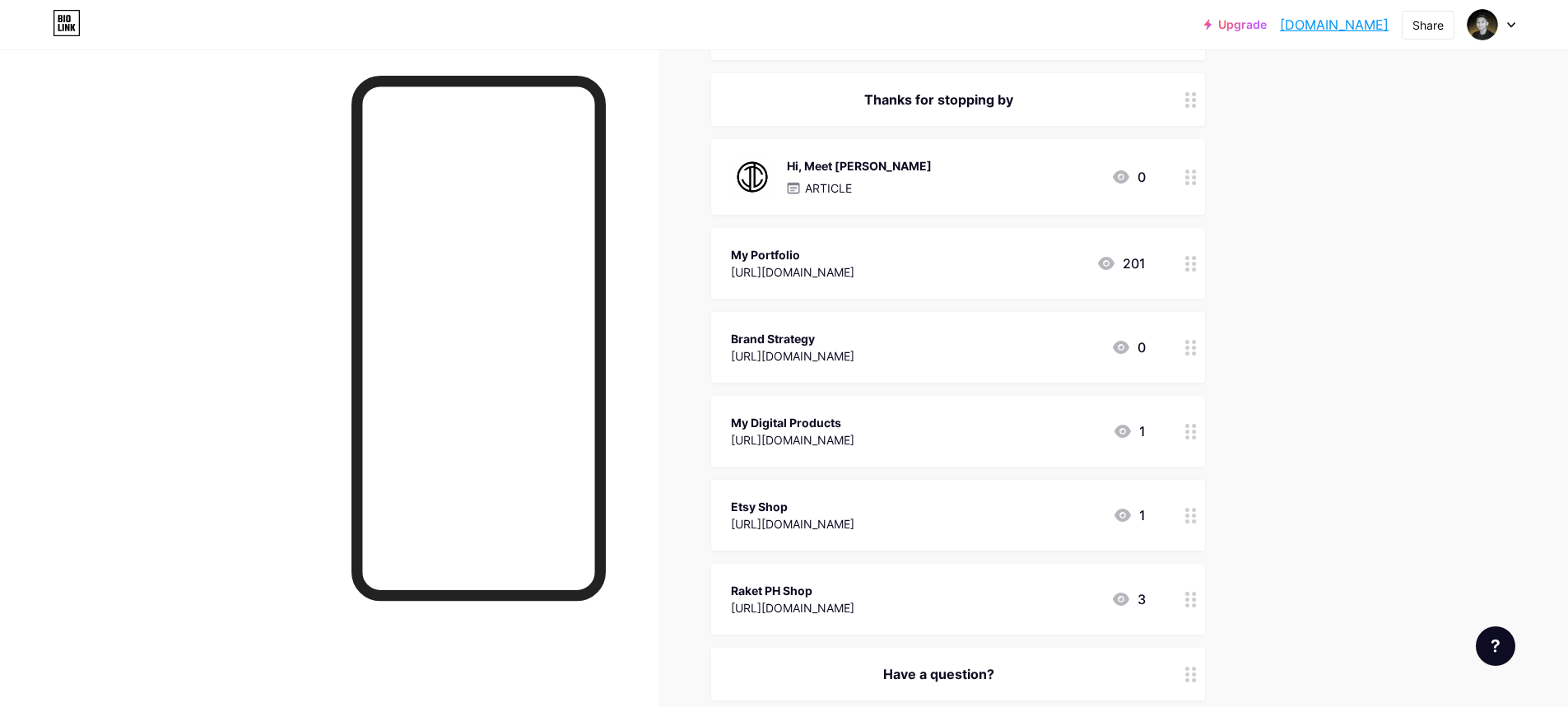
click at [1197, 173] on icon at bounding box center [1190, 178] width 11 height 15
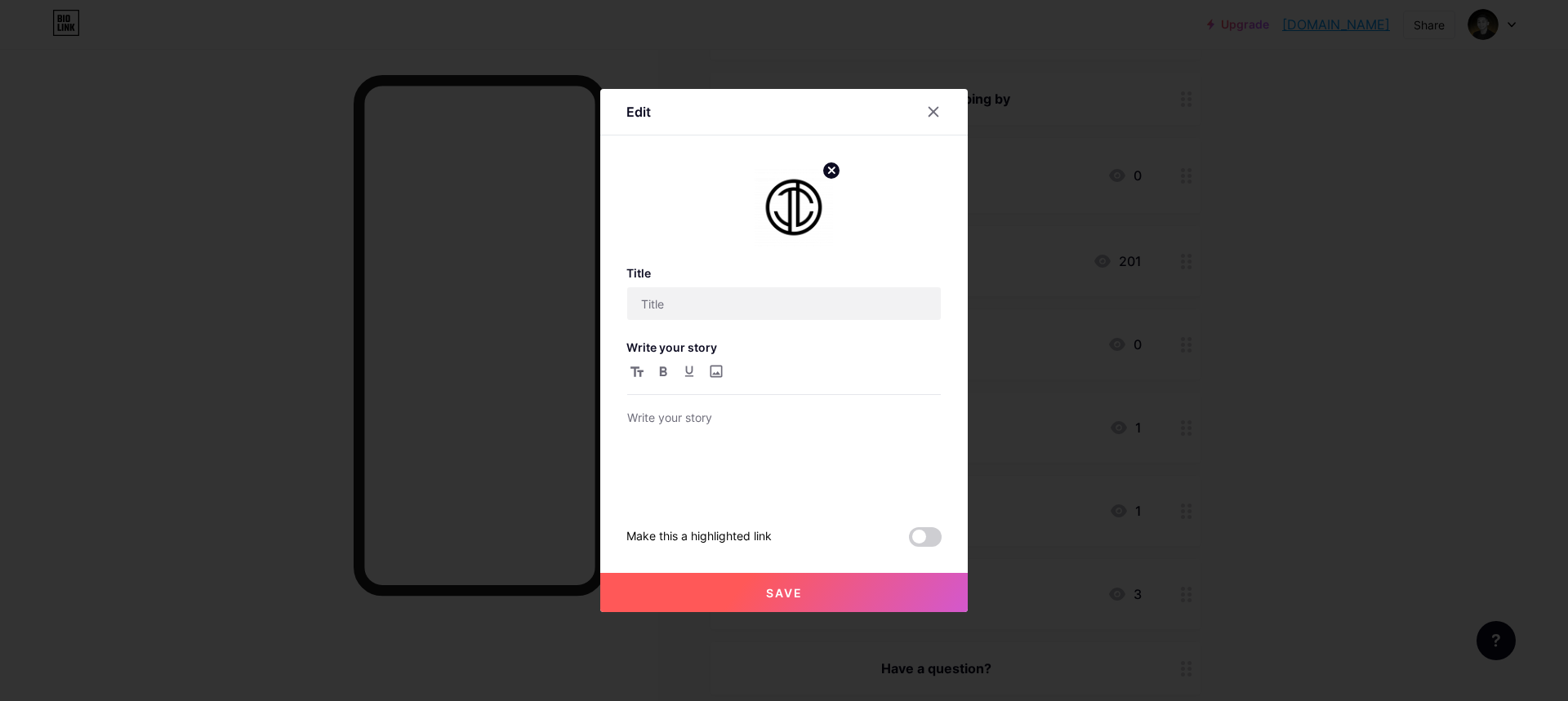
type input "Hi, Meet [PERSON_NAME]"
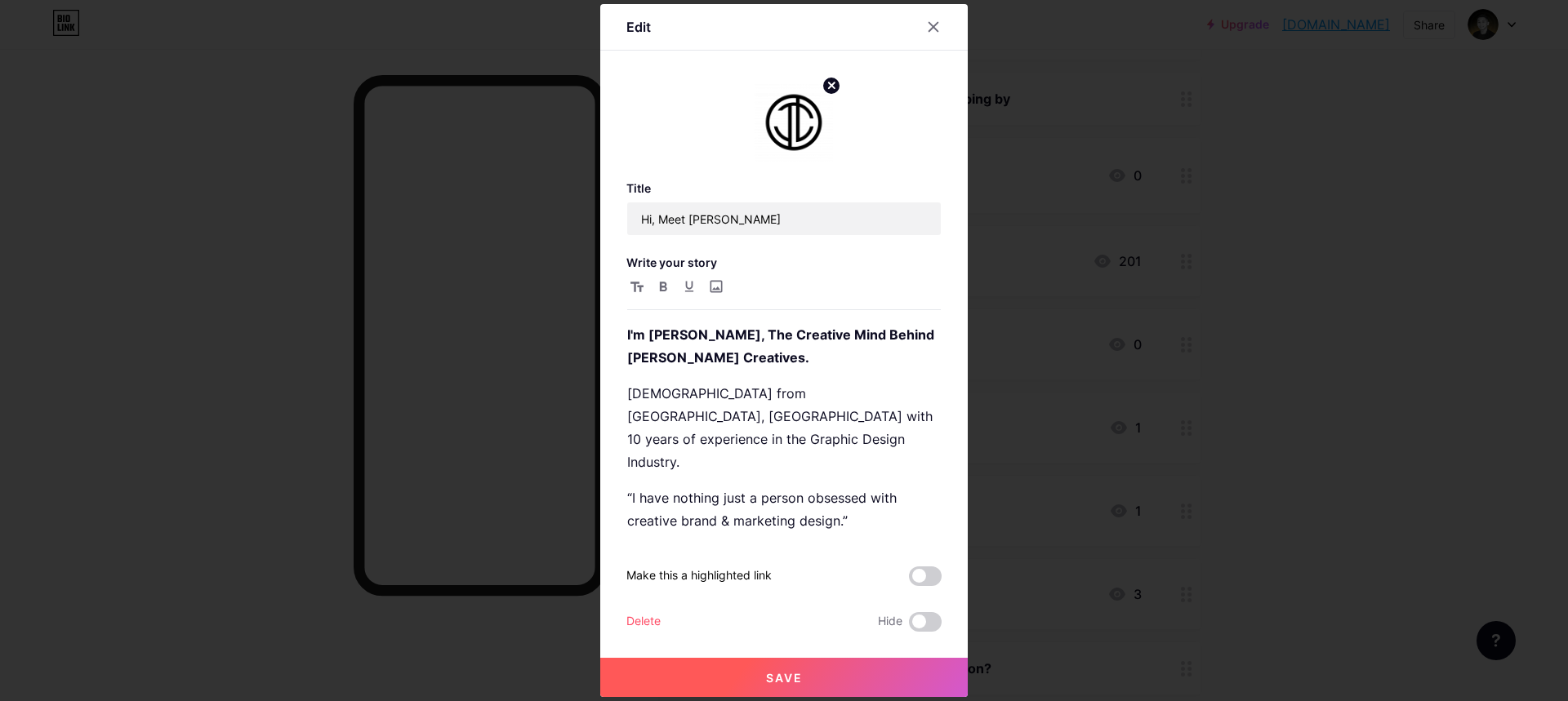
click at [839, 173] on div "Title Hi, Meet Juan Write your story I'm Albert Florin, The Creative Mind Behin…" at bounding box center [784, 350] width 315 height 561
click at [836, 88] on circle at bounding box center [831, 86] width 18 height 18
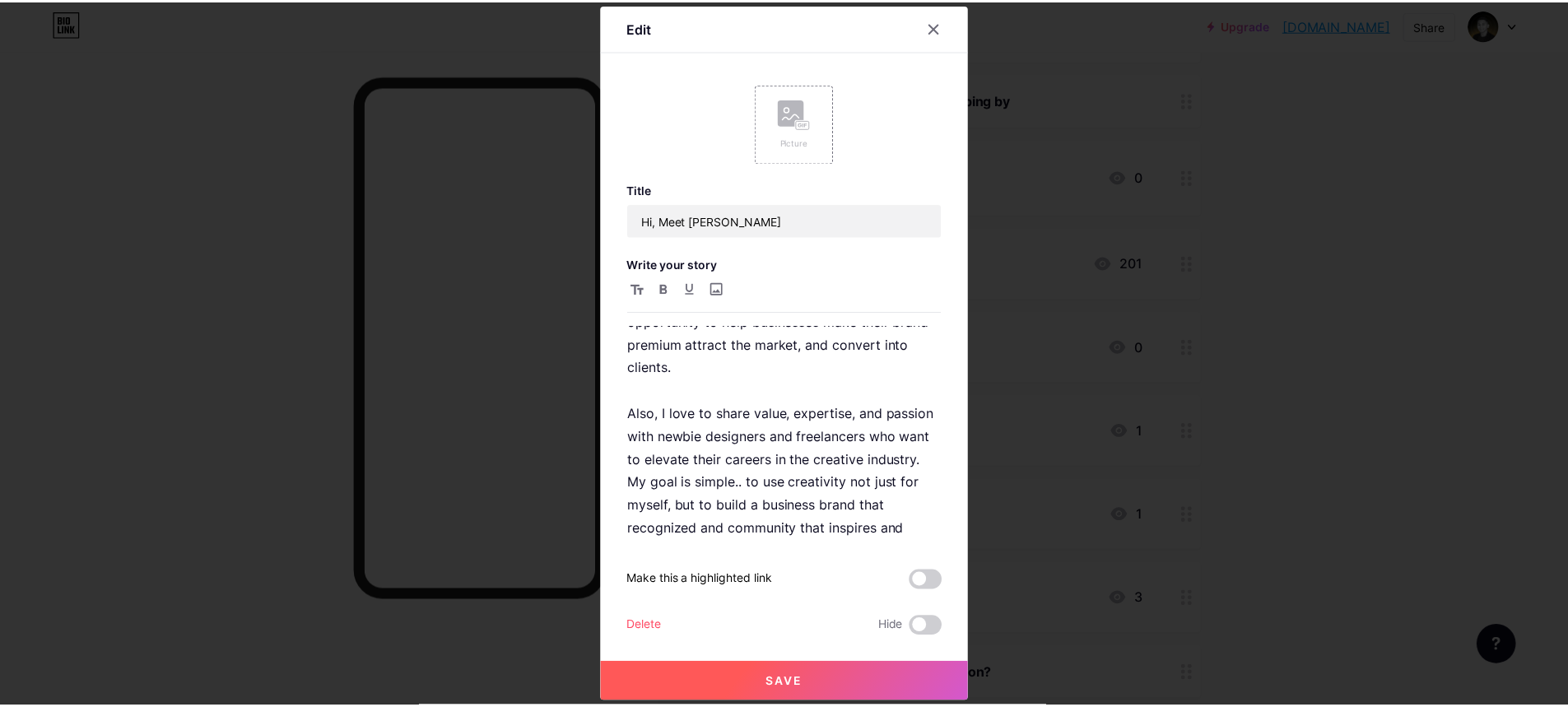
scroll to position [355, 0]
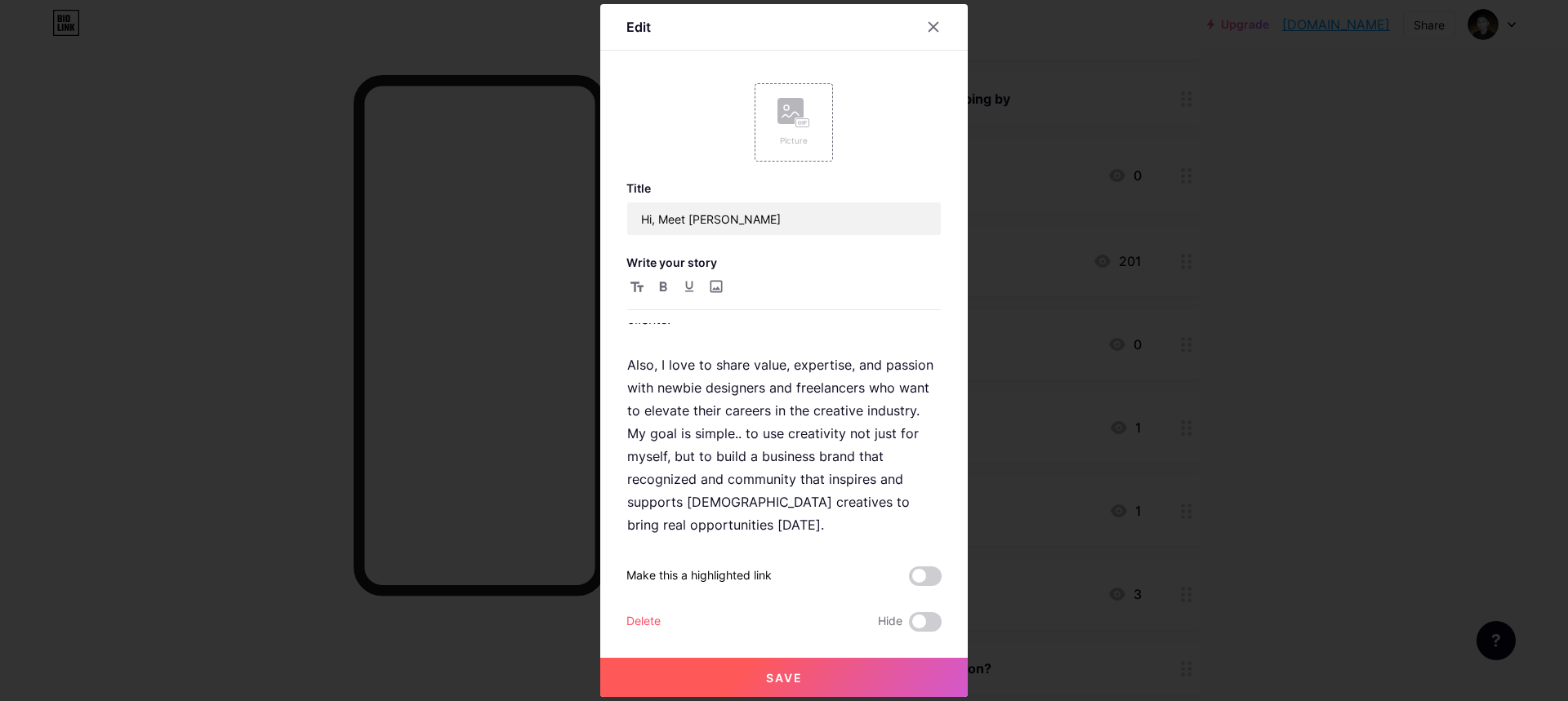
click at [778, 677] on span "Save" at bounding box center [784, 678] width 36 height 14
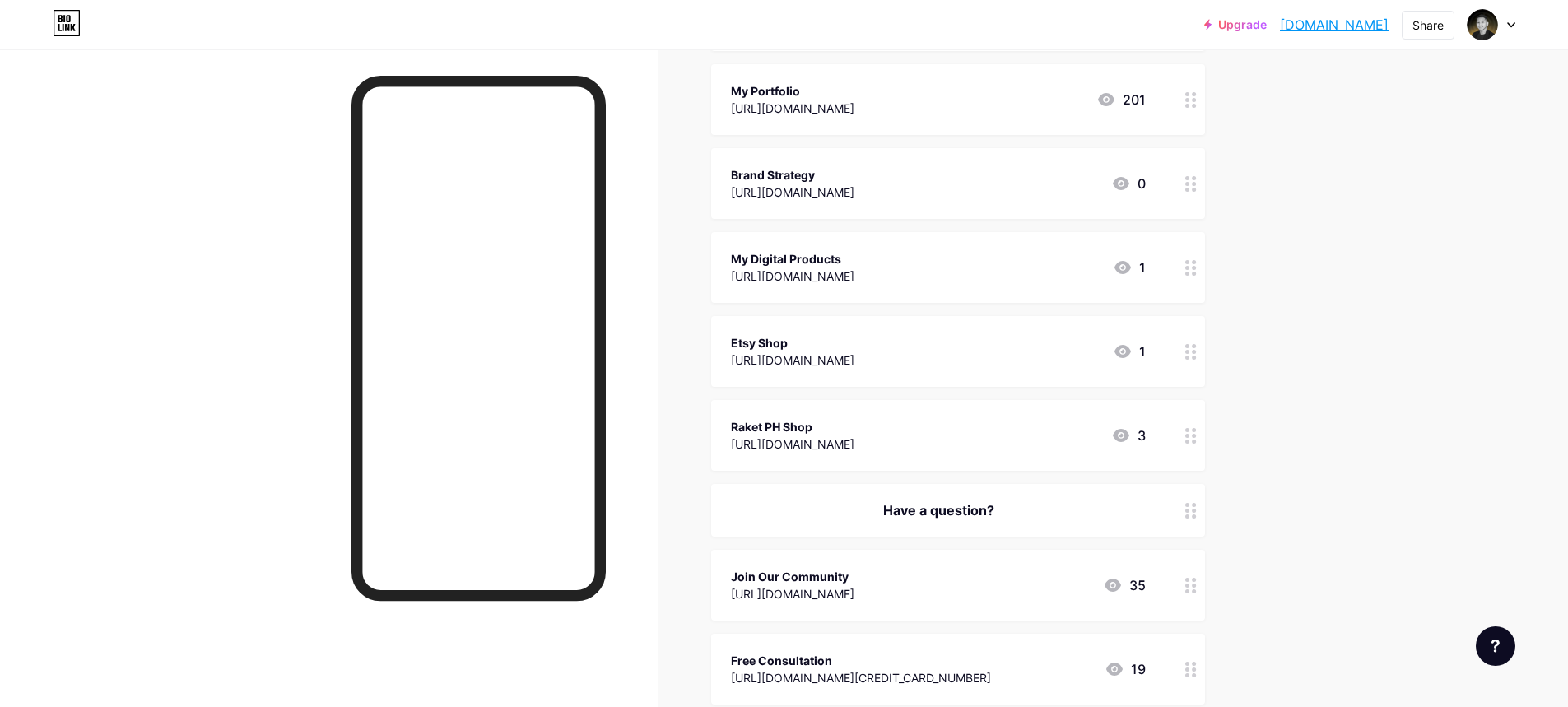
scroll to position [518, 0]
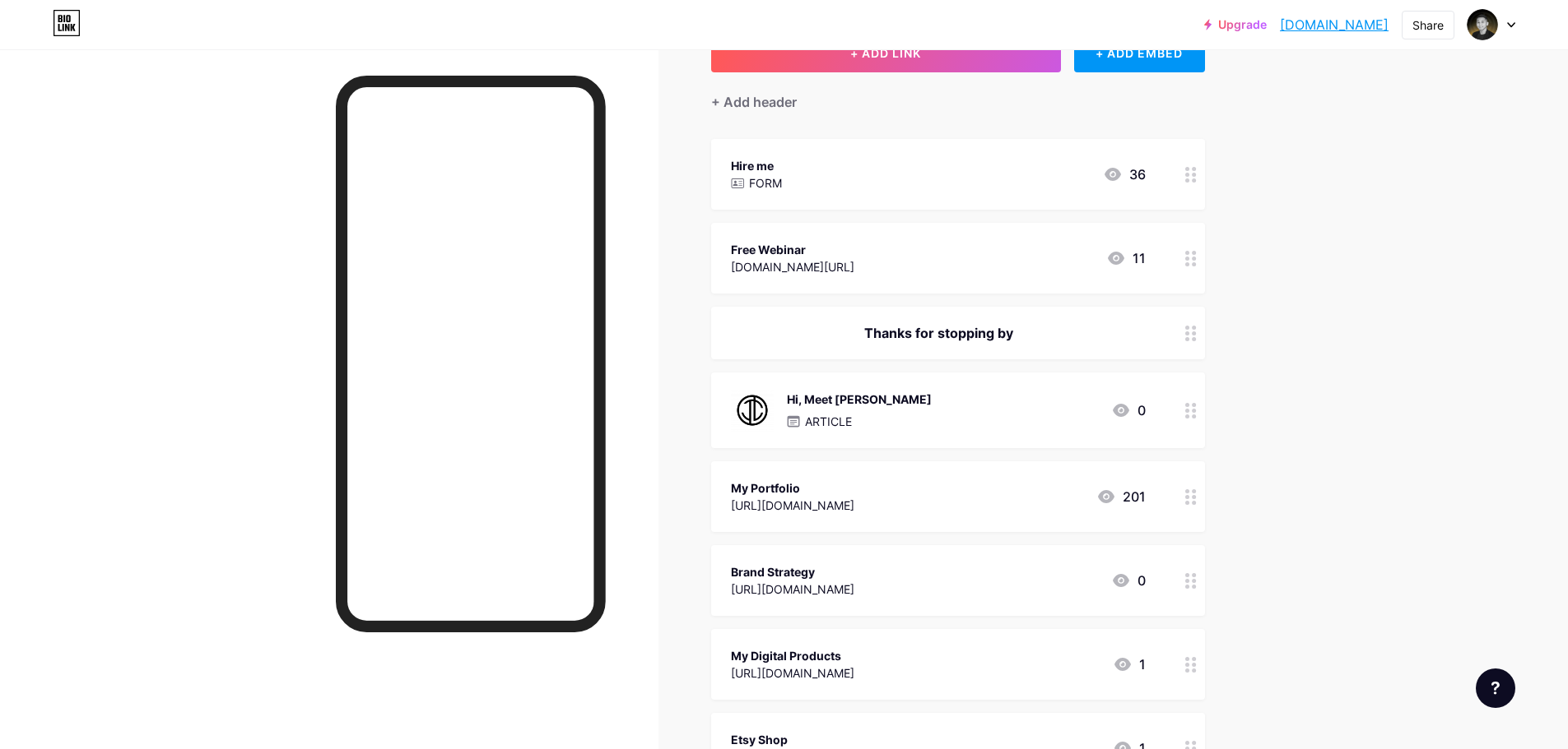
scroll to position [165, 0]
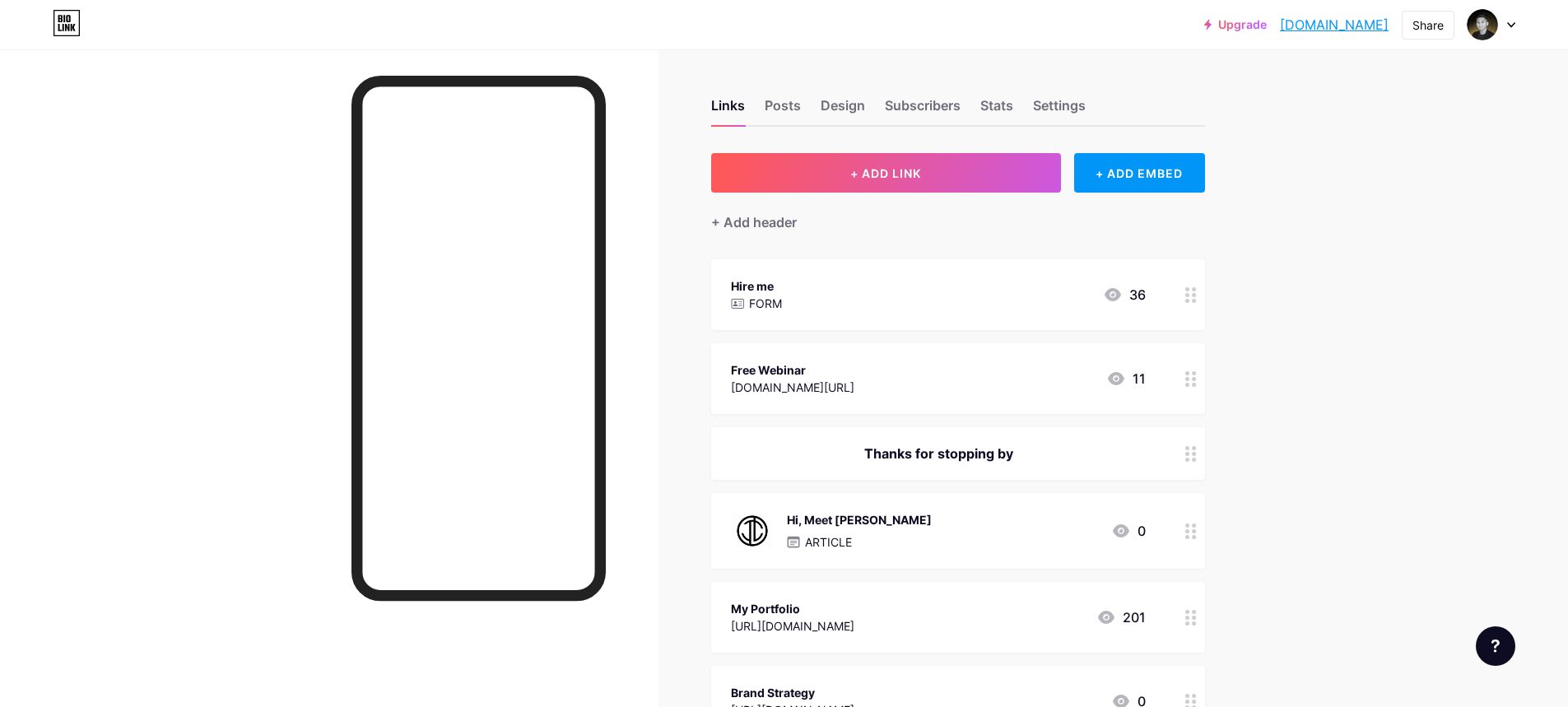
click at [994, 104] on div "Stats" at bounding box center [996, 110] width 33 height 30
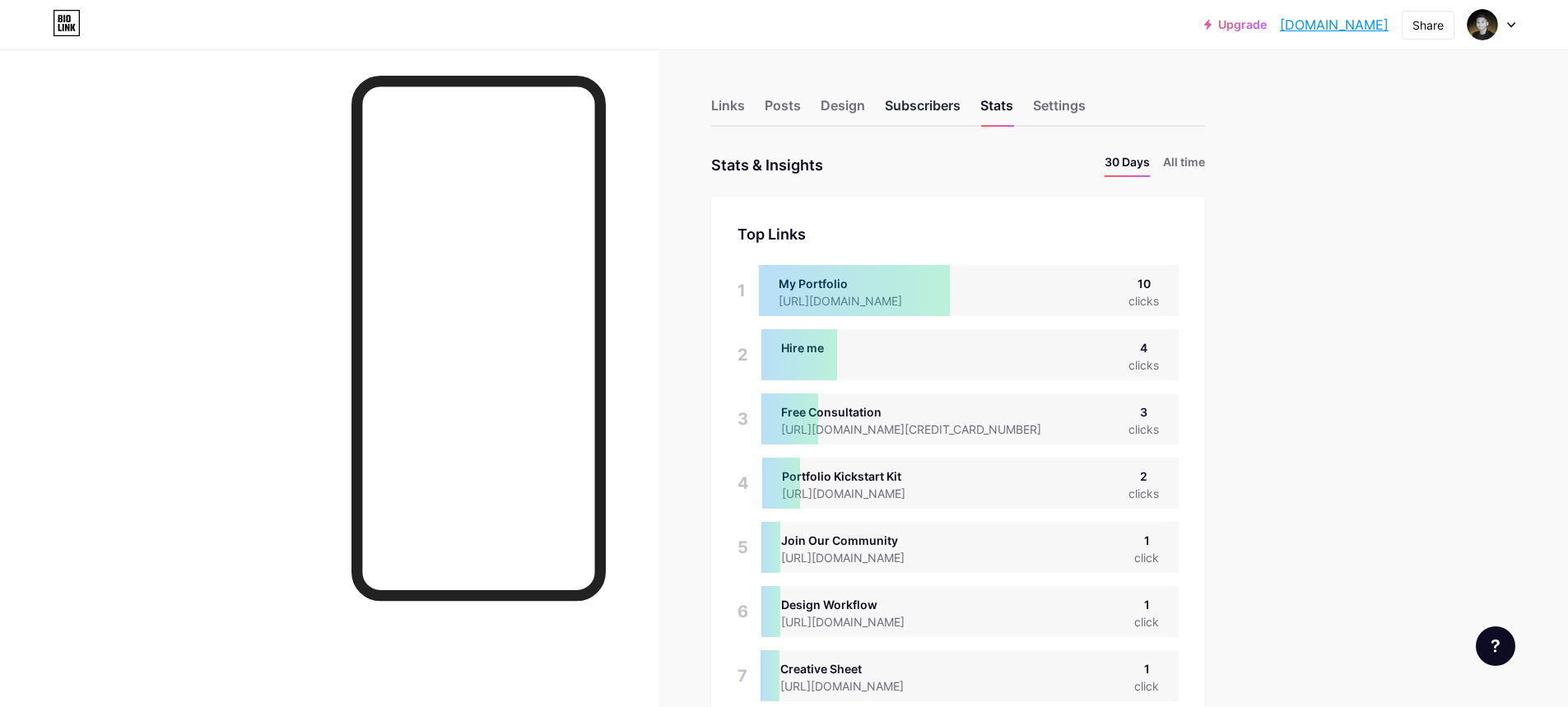
click at [920, 116] on div "Subscribers" at bounding box center [923, 110] width 76 height 30
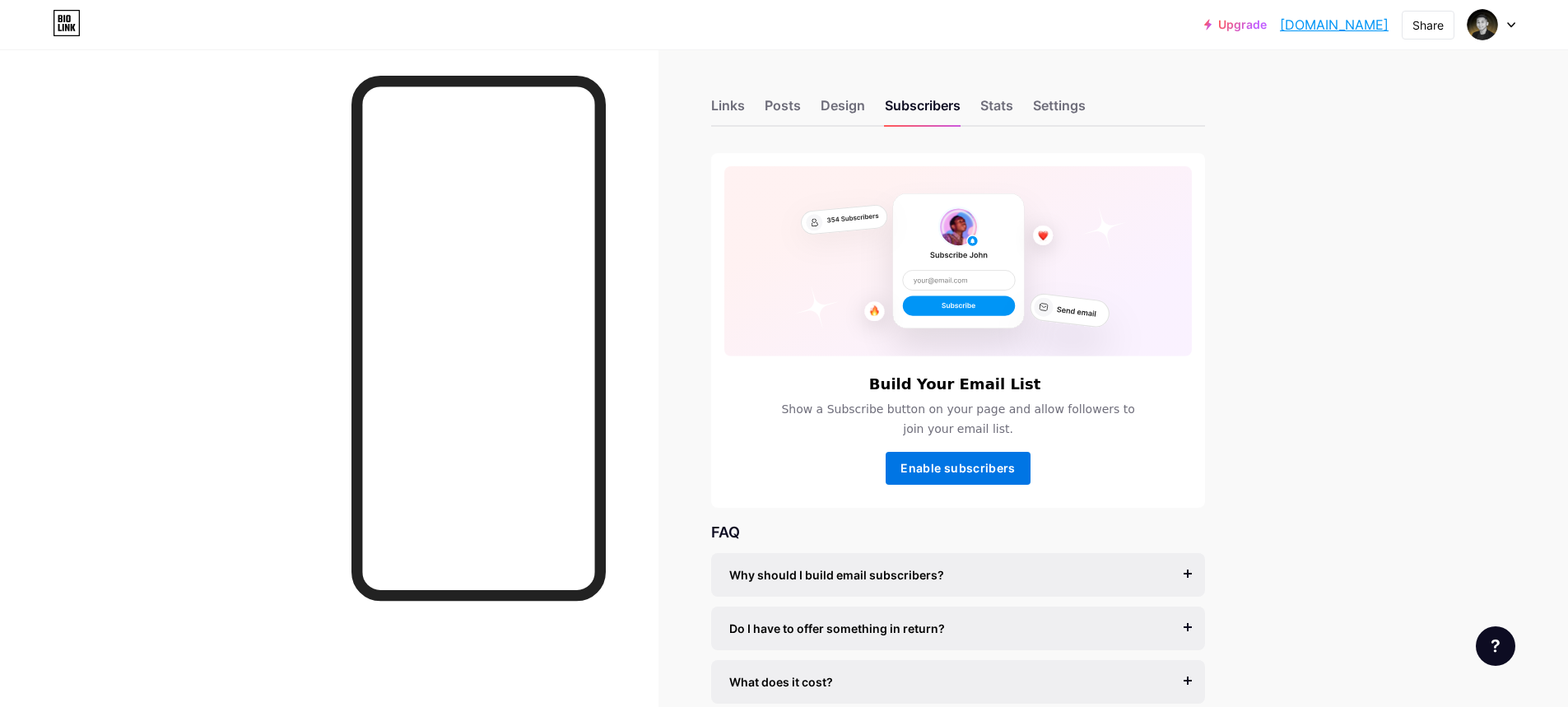
click at [1012, 465] on span "Enable subscribers" at bounding box center [958, 468] width 114 height 14
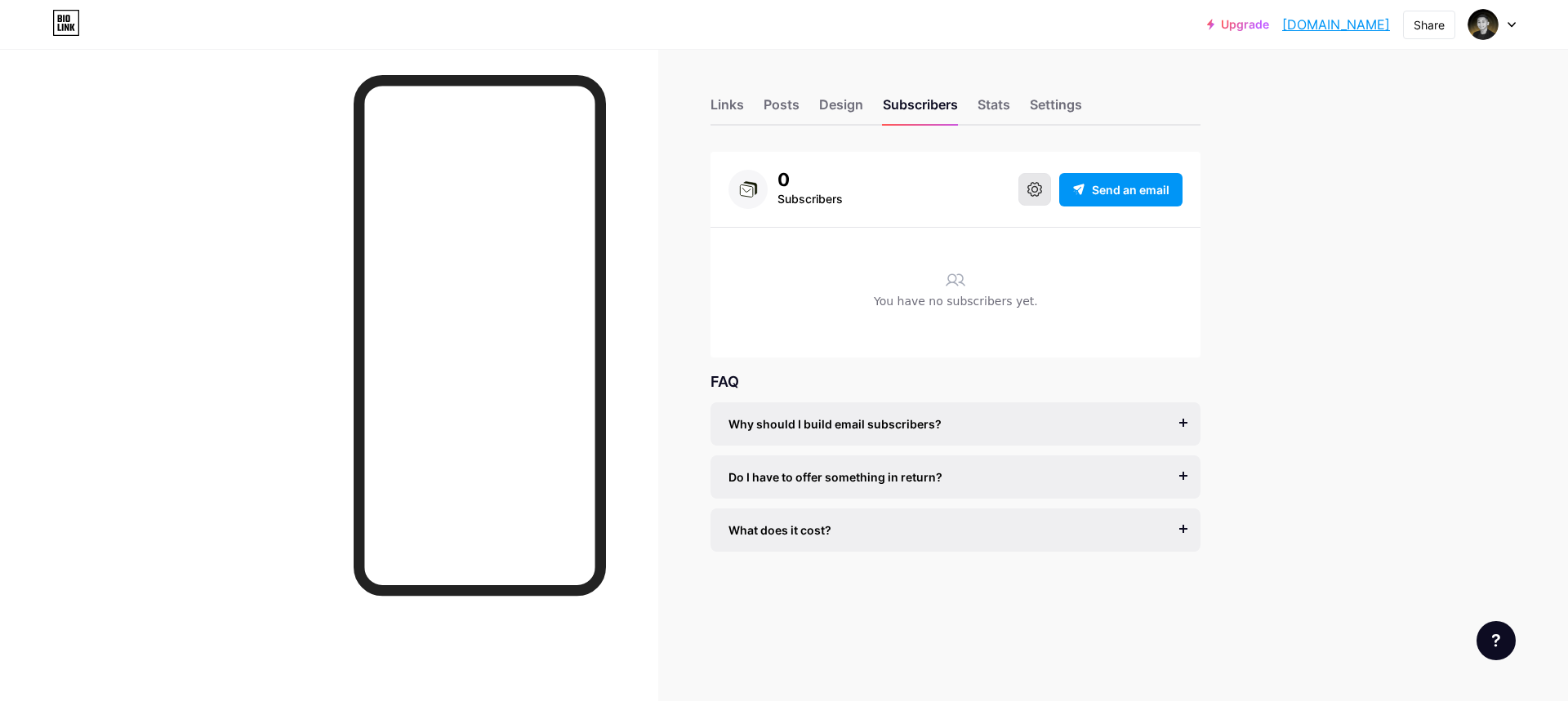
click at [1025, 192] on button at bounding box center [1034, 189] width 33 height 33
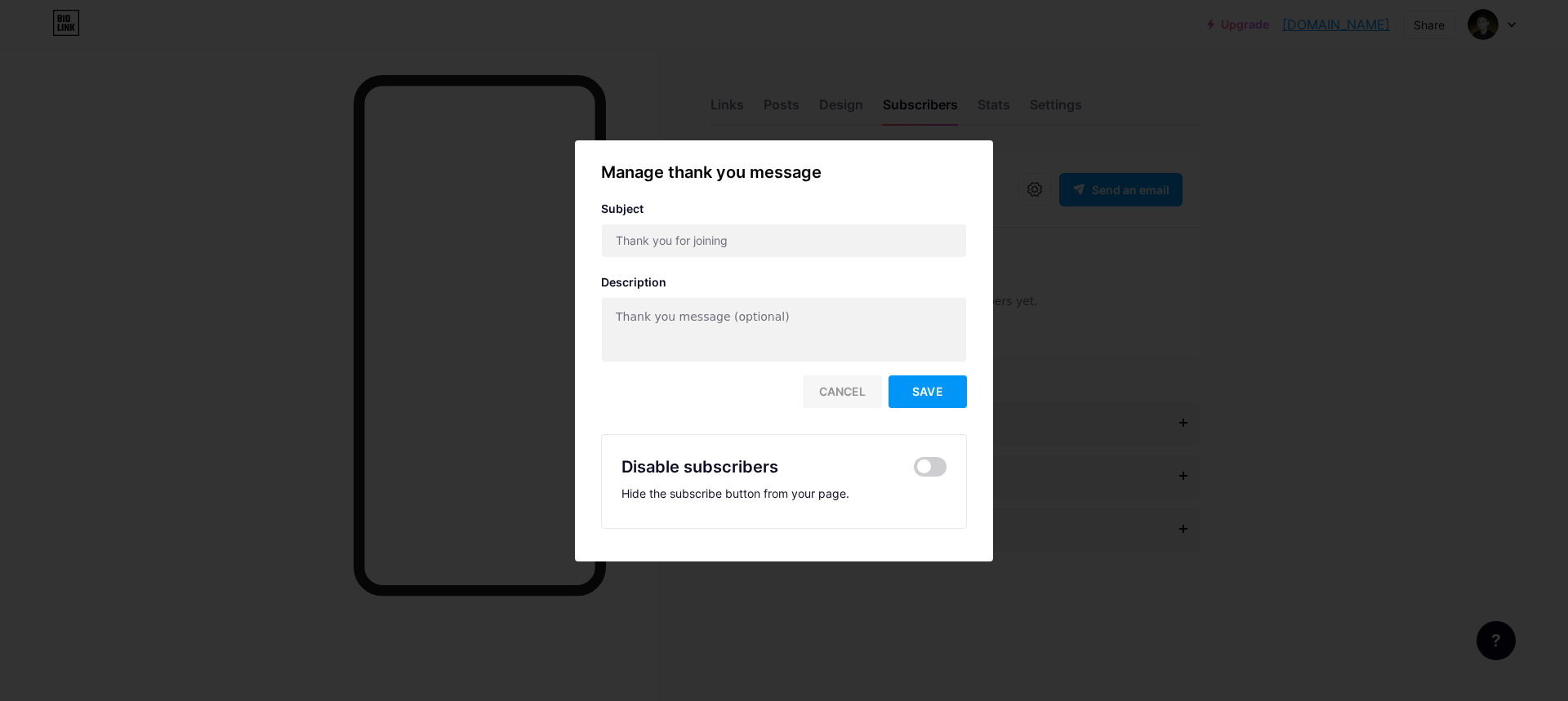
click at [826, 394] on div "Cancel" at bounding box center [843, 392] width 80 height 33
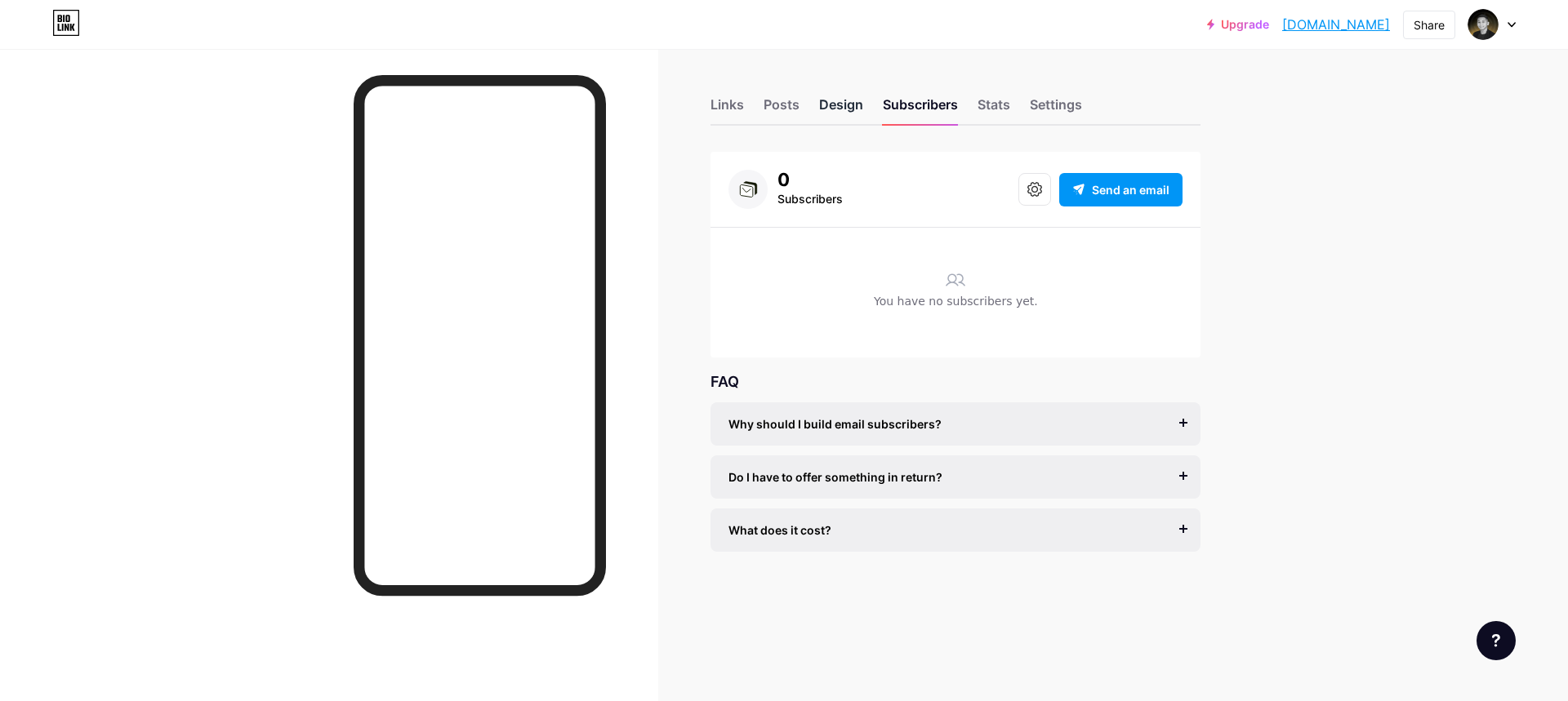
click at [850, 108] on div "Design" at bounding box center [841, 109] width 44 height 30
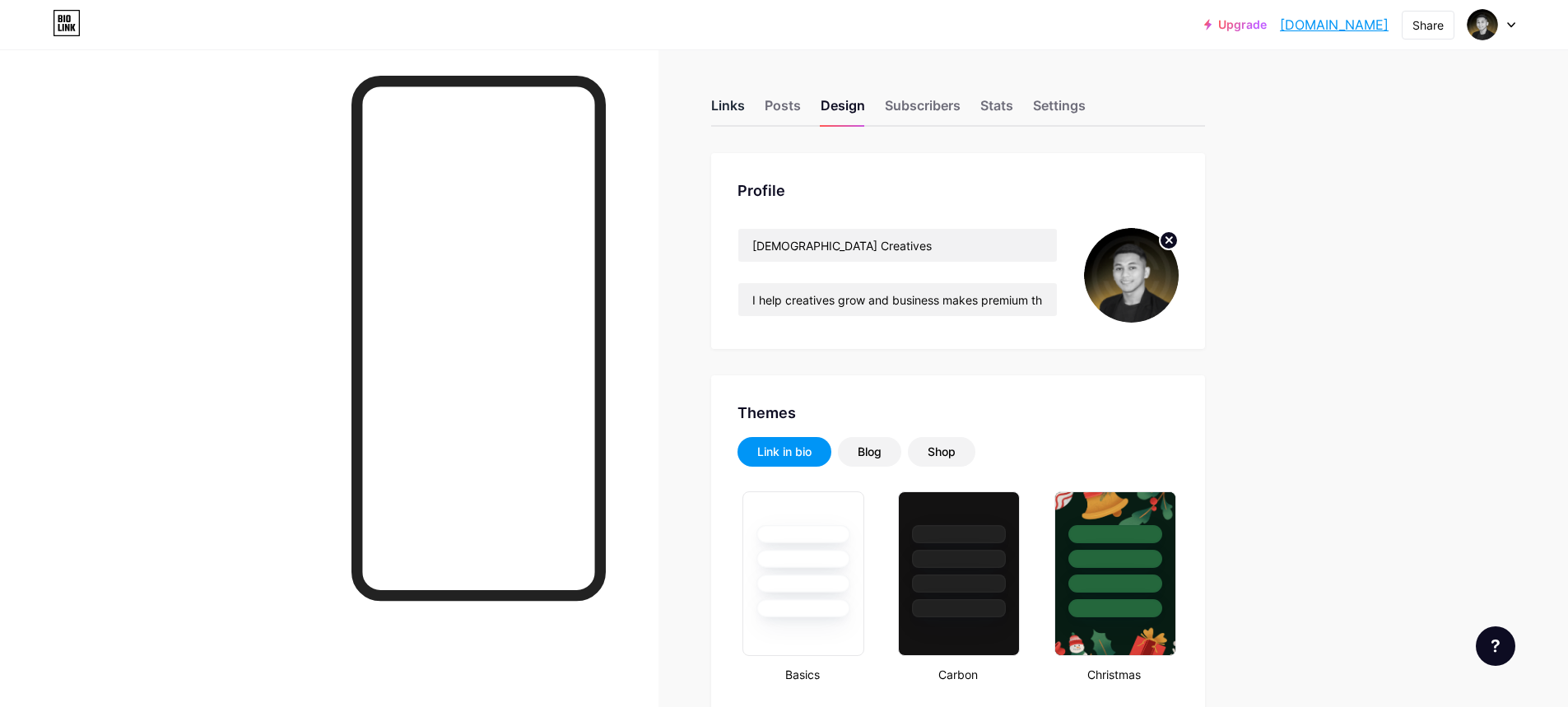
click at [730, 104] on div "Links" at bounding box center [728, 110] width 34 height 30
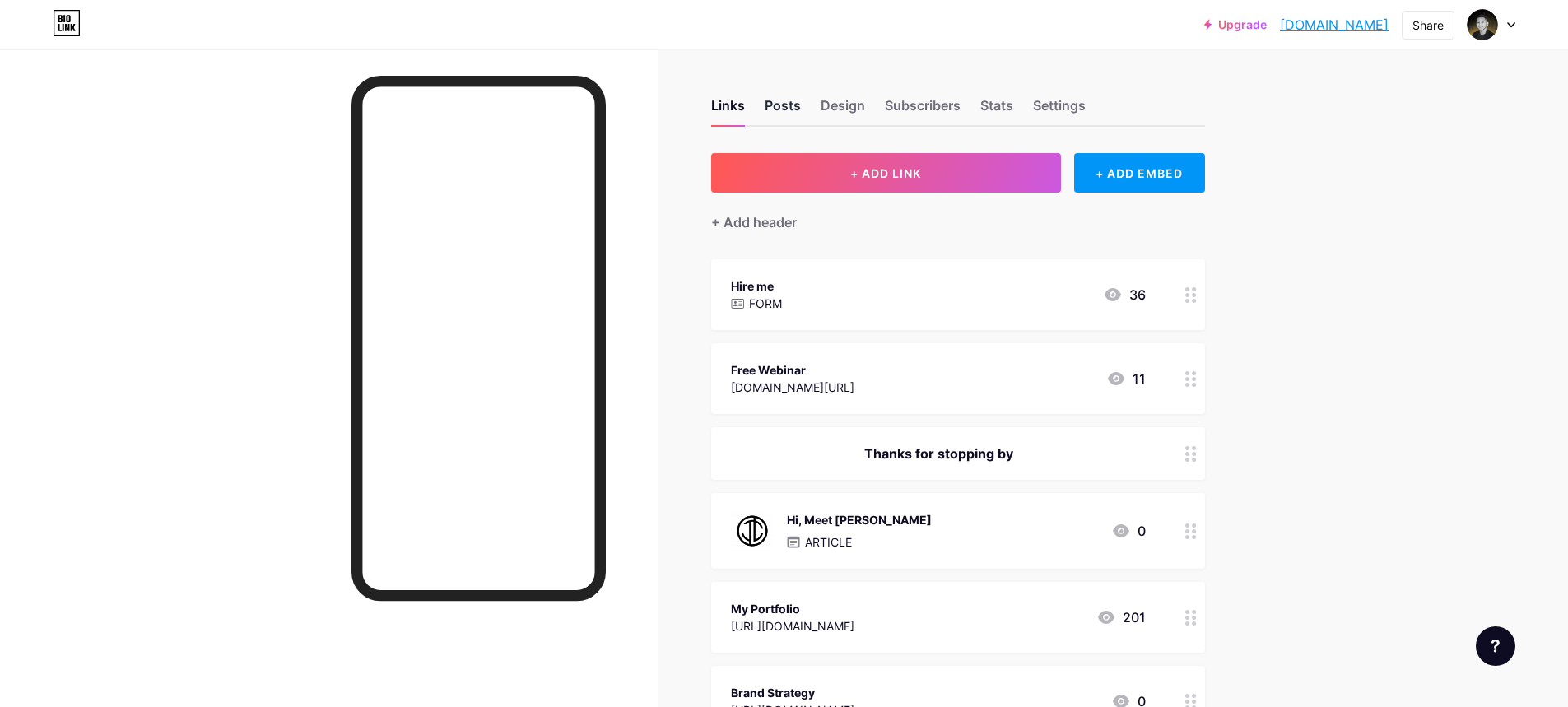
click at [783, 104] on div "Posts" at bounding box center [783, 110] width 36 height 30
click at [795, 114] on div "Posts" at bounding box center [783, 110] width 36 height 30
click at [881, 102] on div "Links Posts Design Subscribers Stats Settings" at bounding box center [958, 97] width 494 height 57
click at [845, 103] on div "Design" at bounding box center [842, 110] width 44 height 30
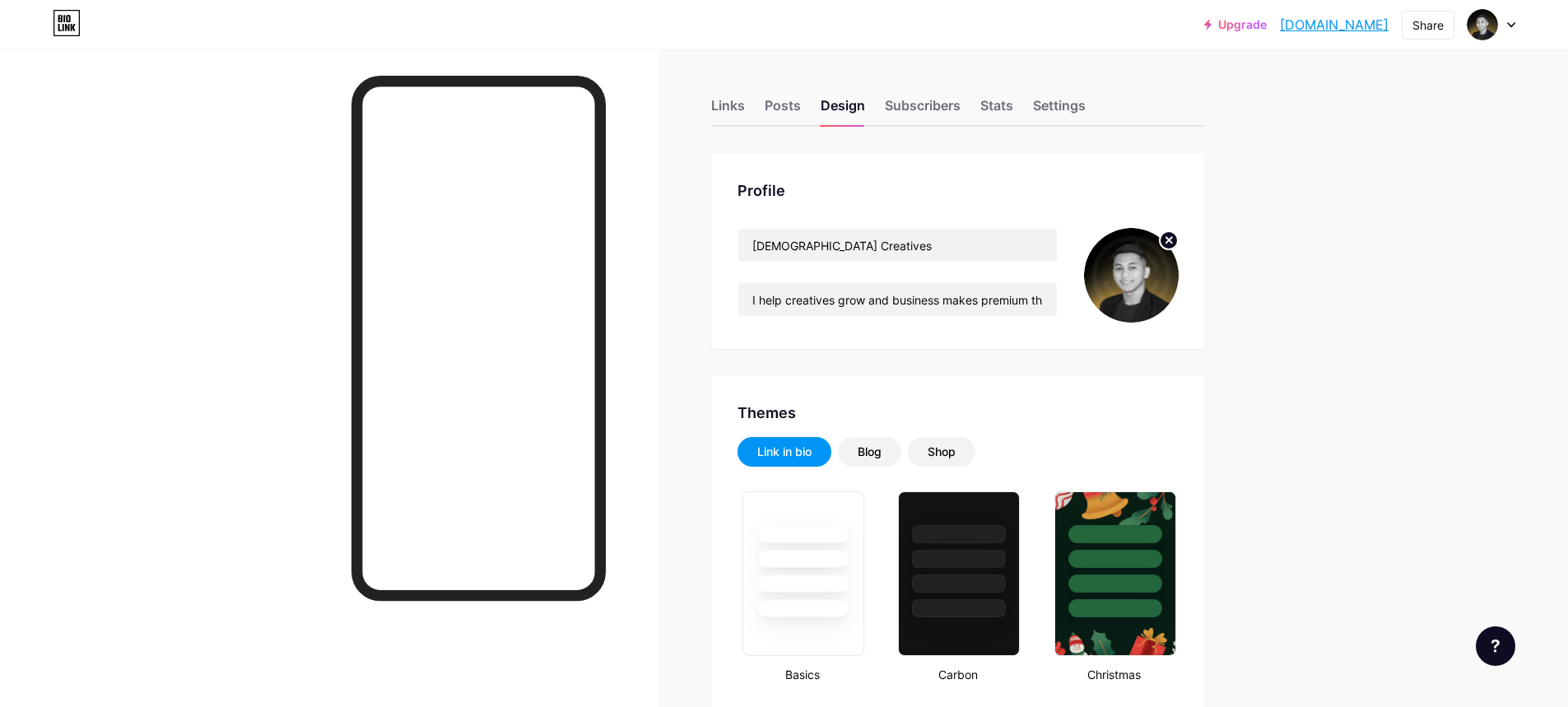
type input "#0f0f0f"
type input "#1e1e1e"
type input "#ffffff"
click at [936, 103] on div "Subscribers" at bounding box center [923, 110] width 76 height 30
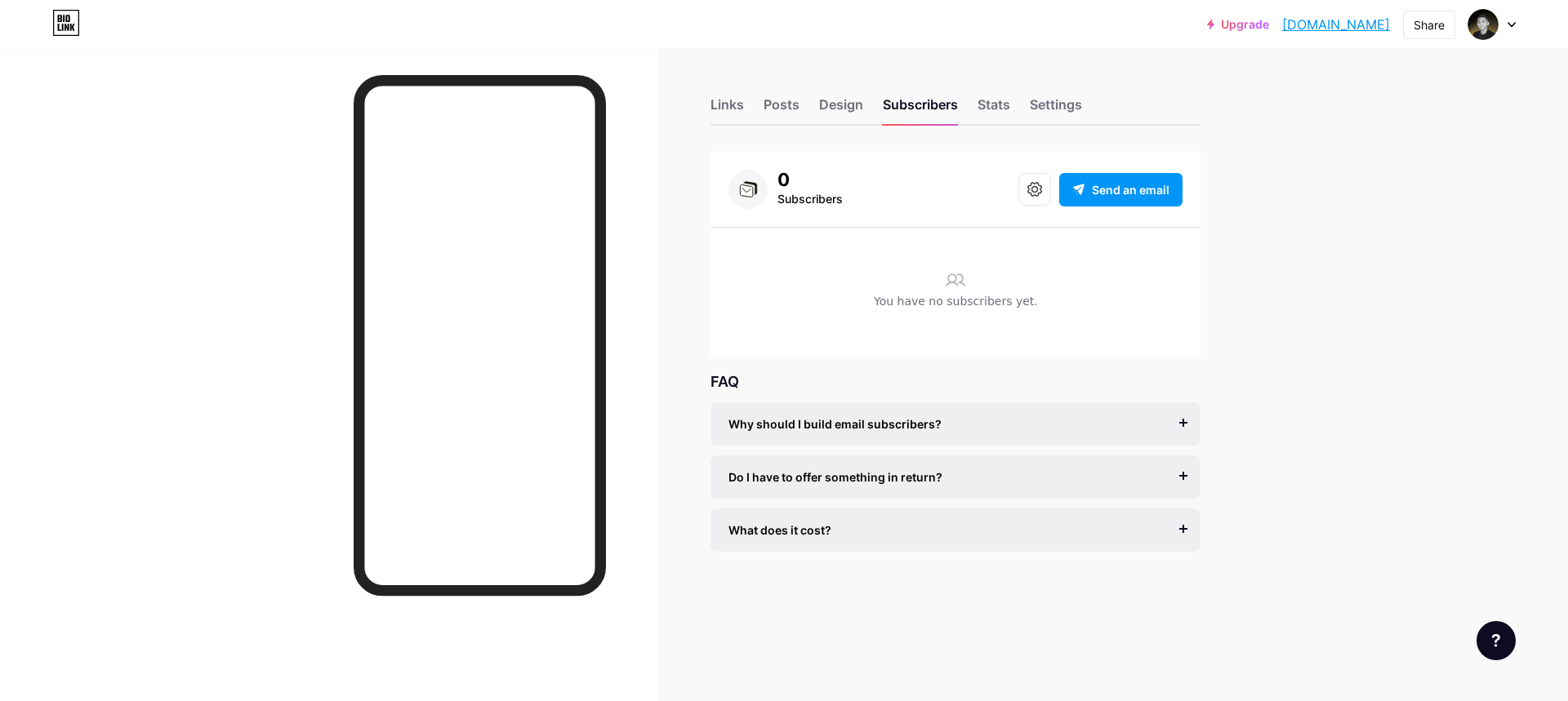
click at [1012, 194] on div "0 Subscribers Send an email" at bounding box center [956, 190] width 454 height 39
click at [1029, 190] on icon at bounding box center [1034, 189] width 14 height 14
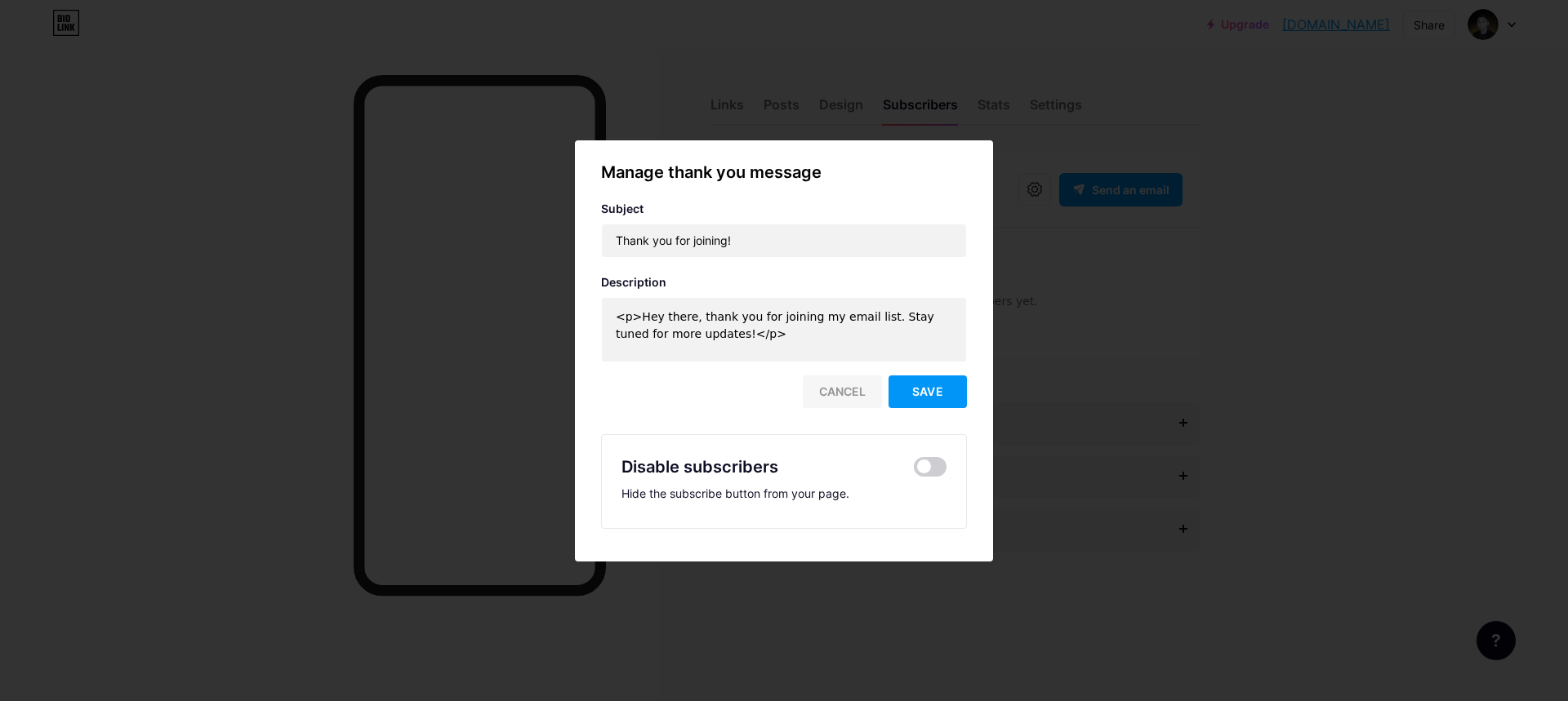
click at [834, 392] on div "Cancel" at bounding box center [843, 392] width 80 height 33
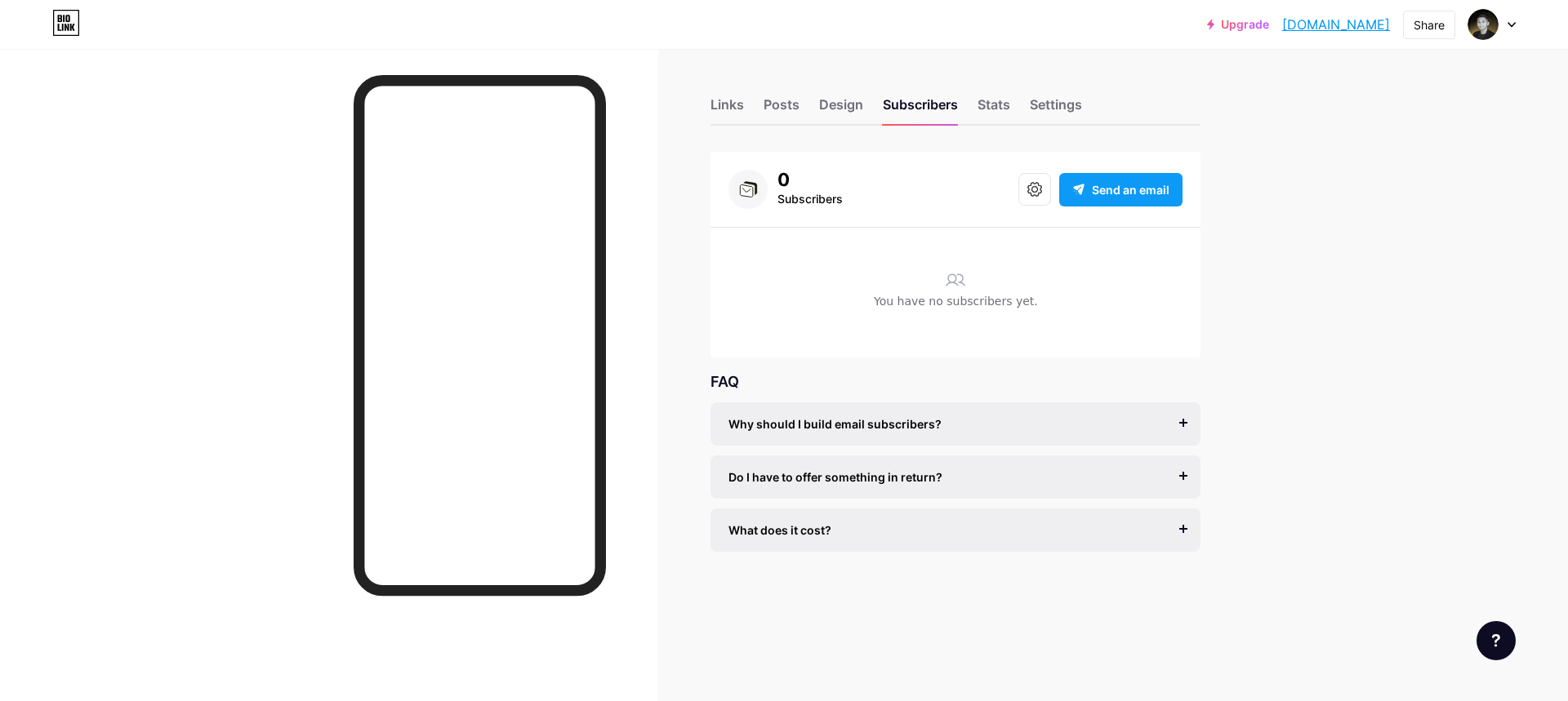
click at [1118, 196] on span "Send an email" at bounding box center [1131, 190] width 78 height 17
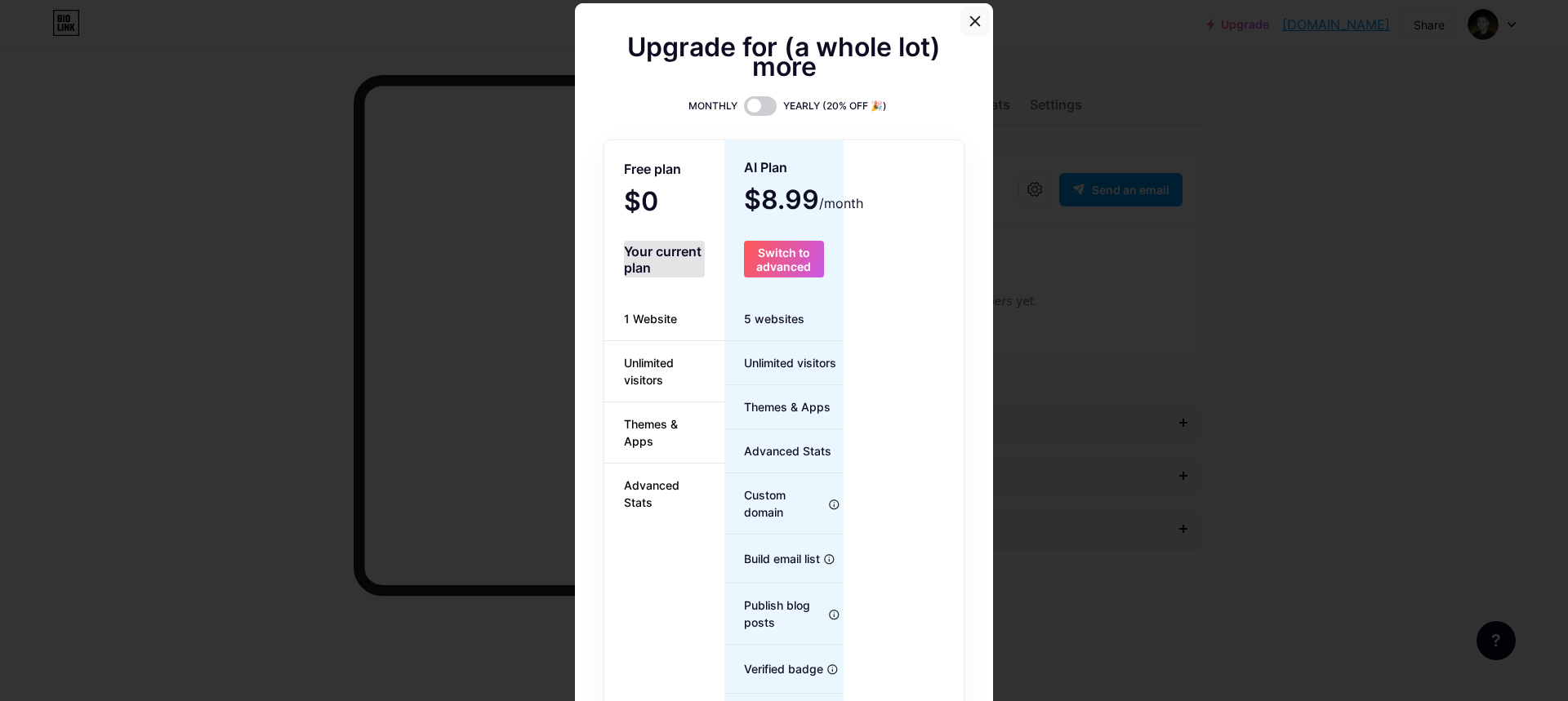
click at [969, 24] on icon at bounding box center [975, 20] width 13 height 13
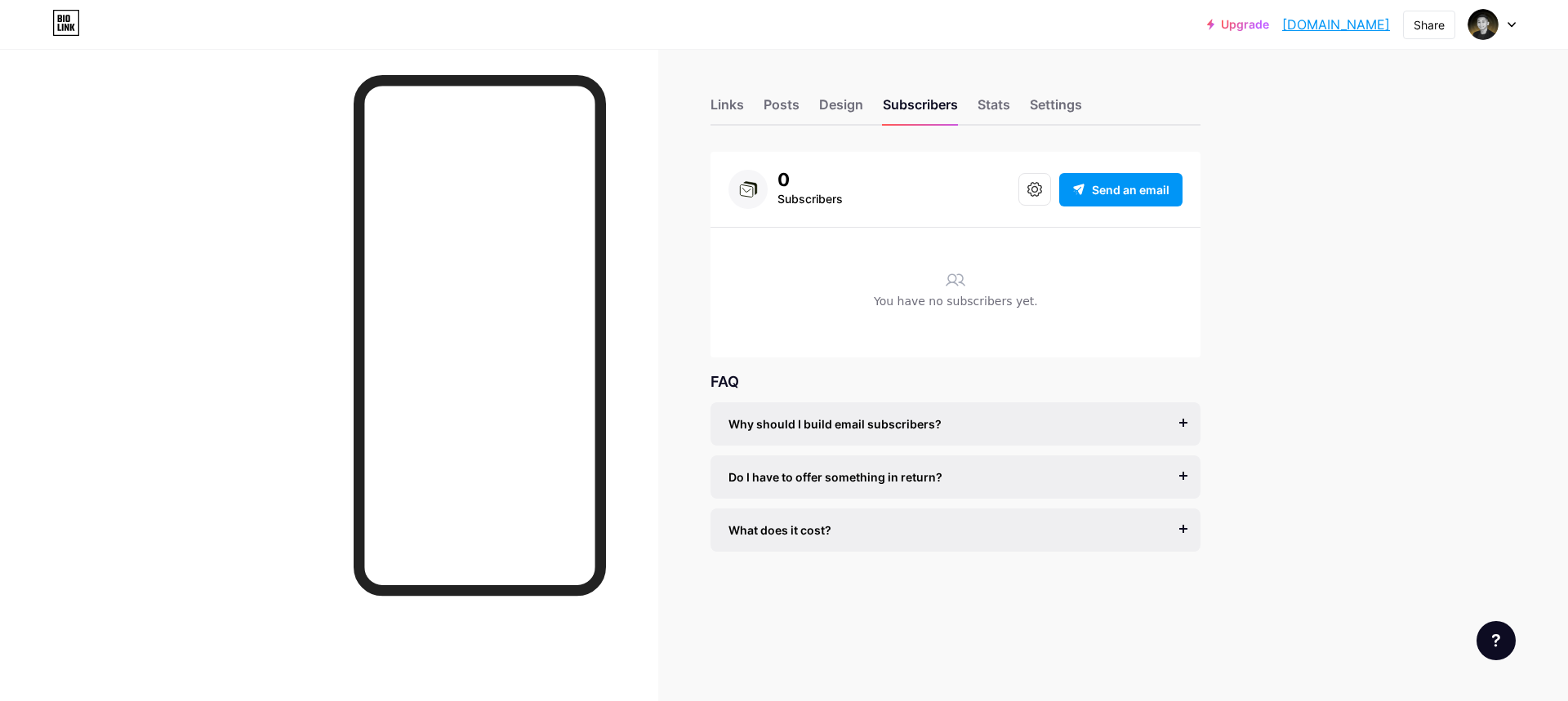
click at [1351, 396] on div "Upgrade juancreatives.b... juancreatives.bio.link Share Switch accounts Juan Cr…" at bounding box center [784, 350] width 1568 height 701
click at [665, 182] on div "Links Posts Design Subscribers Stats Settings 0 Subscribers Send an email You h…" at bounding box center [634, 341] width 1269 height 584
click at [1426, 34] on div "Share" at bounding box center [1430, 25] width 53 height 29
click at [1516, 102] on div "Upgrade juancreatives.b... juancreatives.bio.link Share Copy link juancreatives…" at bounding box center [784, 350] width 1568 height 701
click at [623, 242] on div at bounding box center [329, 400] width 658 height 701
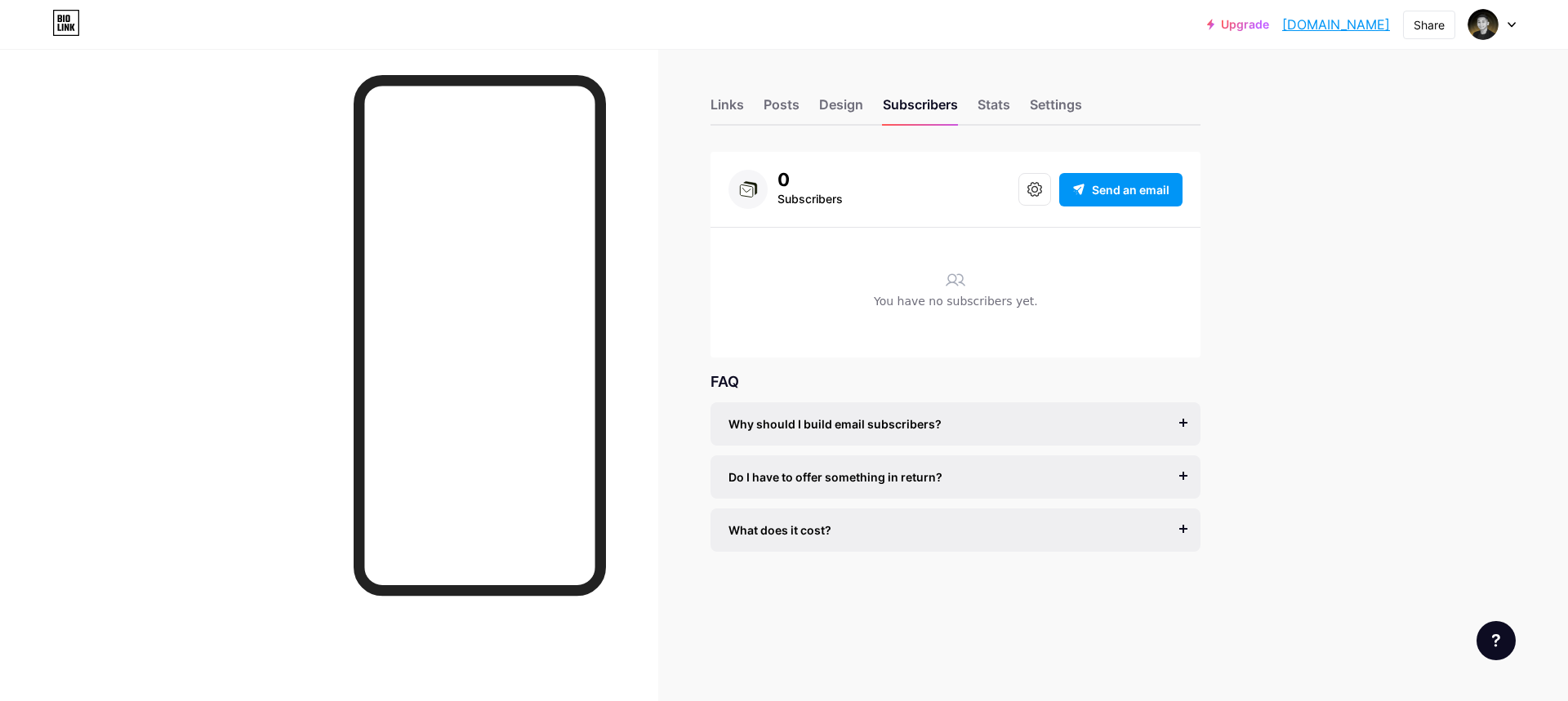
click at [661, 64] on div "Links Posts Design Subscribers Stats Settings 0 Subscribers Send an email You h…" at bounding box center [634, 341] width 1269 height 584
